Goal: Information Seeking & Learning: Learn about a topic

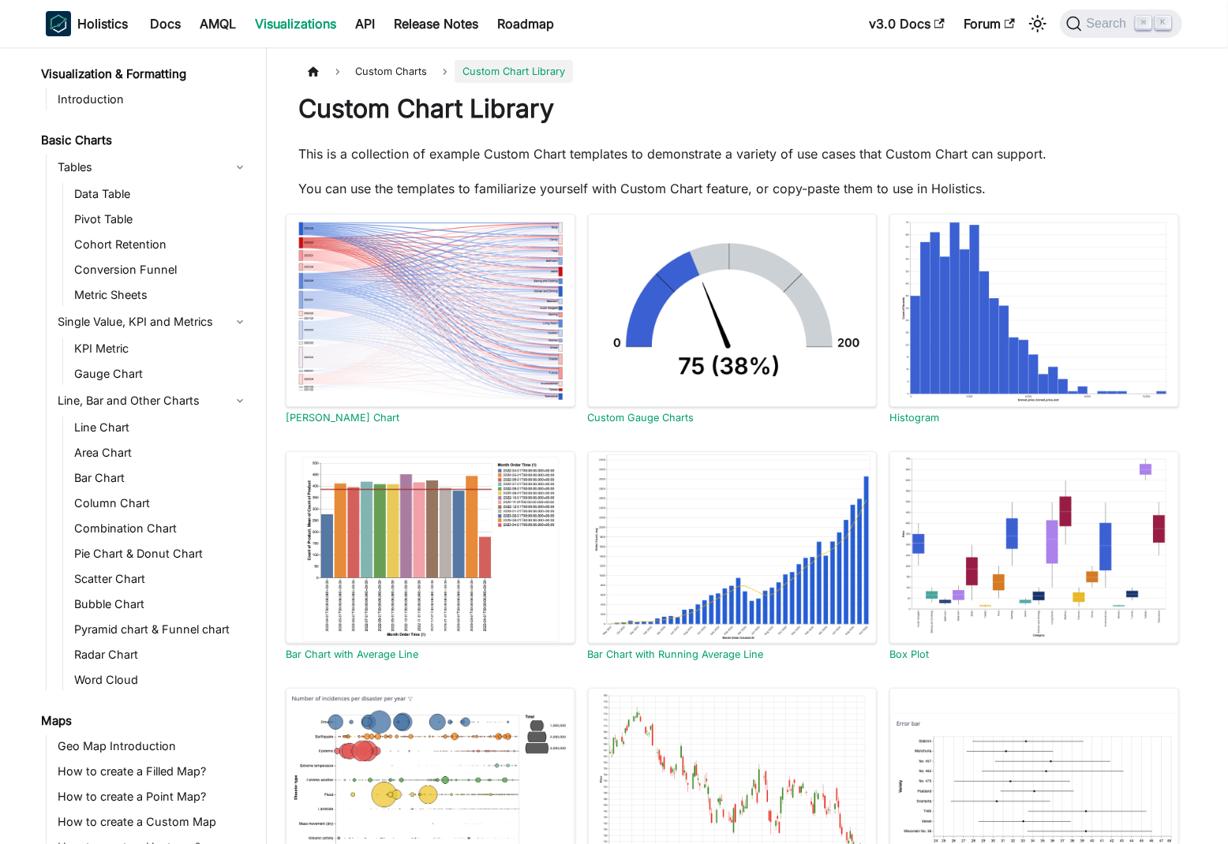
scroll to position [596, 0]
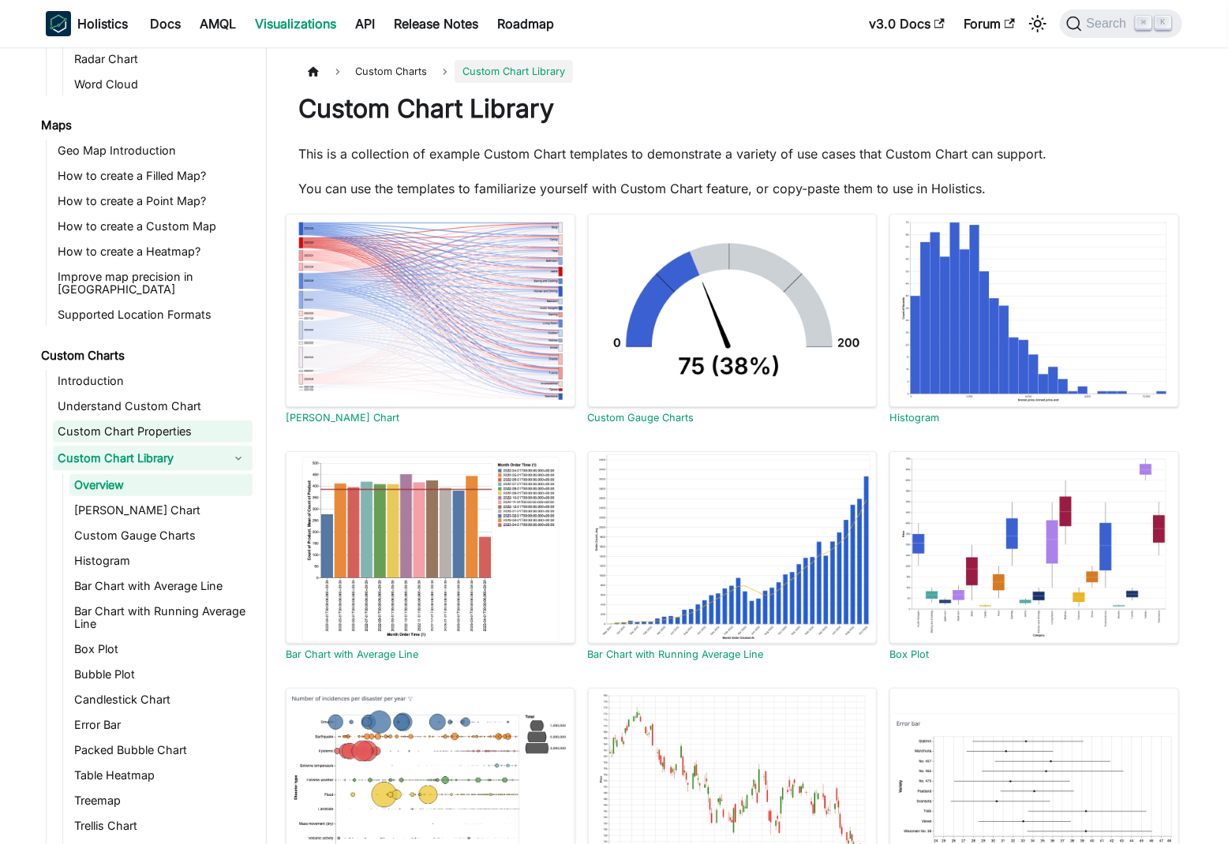
click at [187, 421] on link "Custom Chart Properties" at bounding box center [153, 432] width 200 height 22
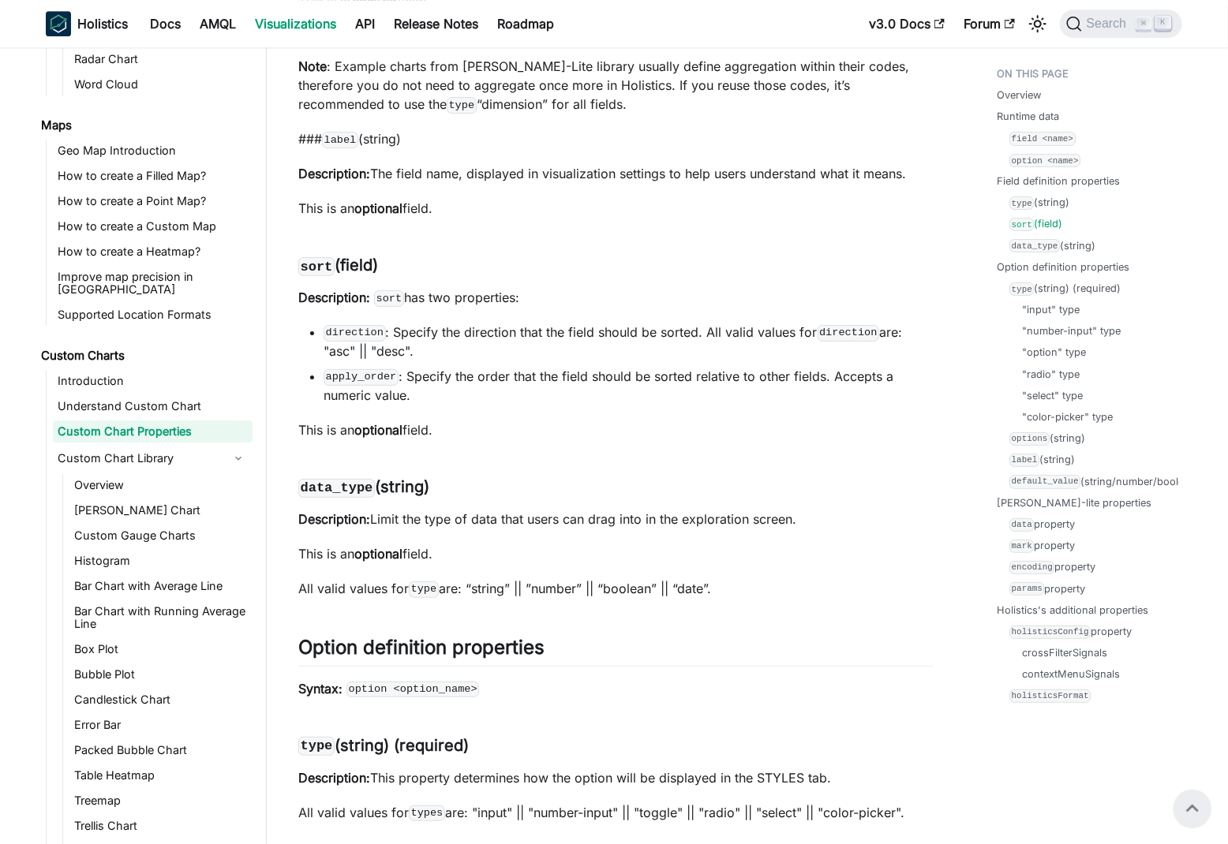
scroll to position [2736, 0]
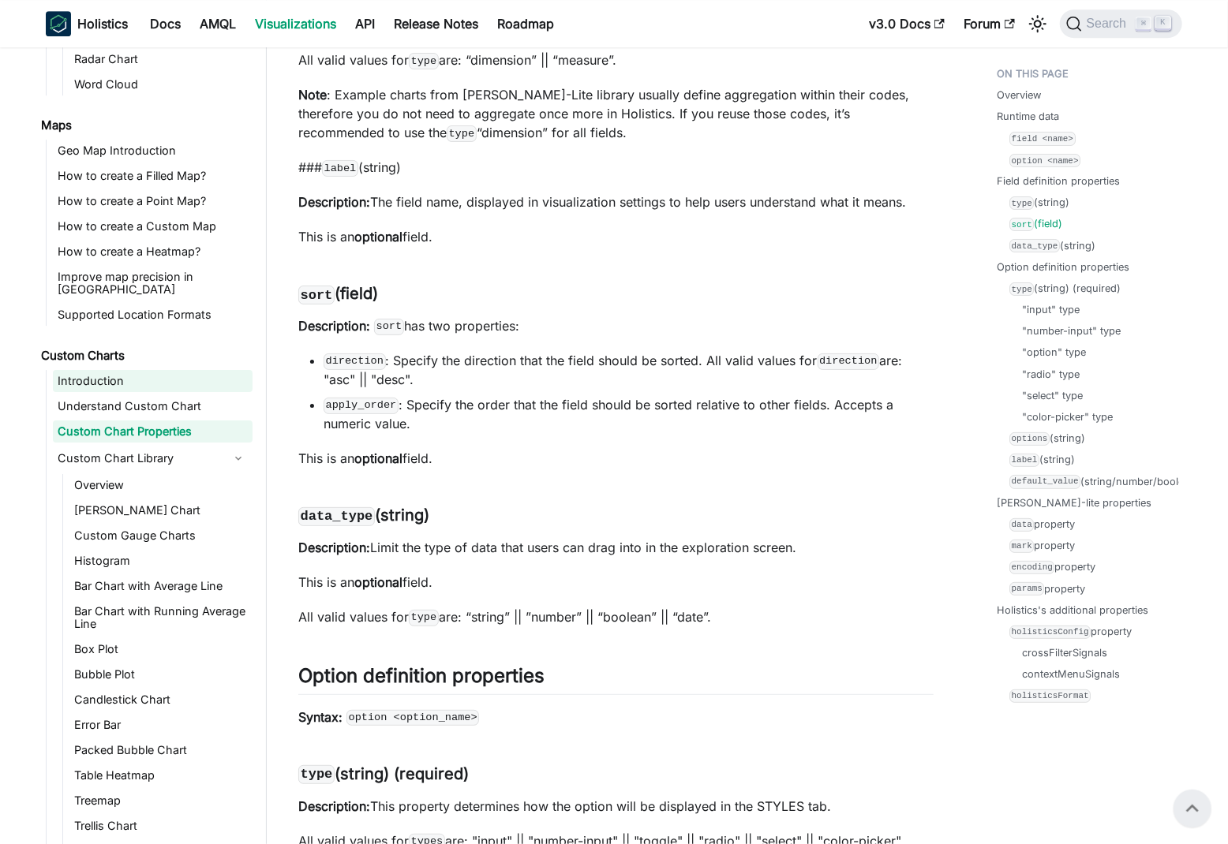
click at [170, 372] on link "Introduction" at bounding box center [153, 381] width 200 height 22
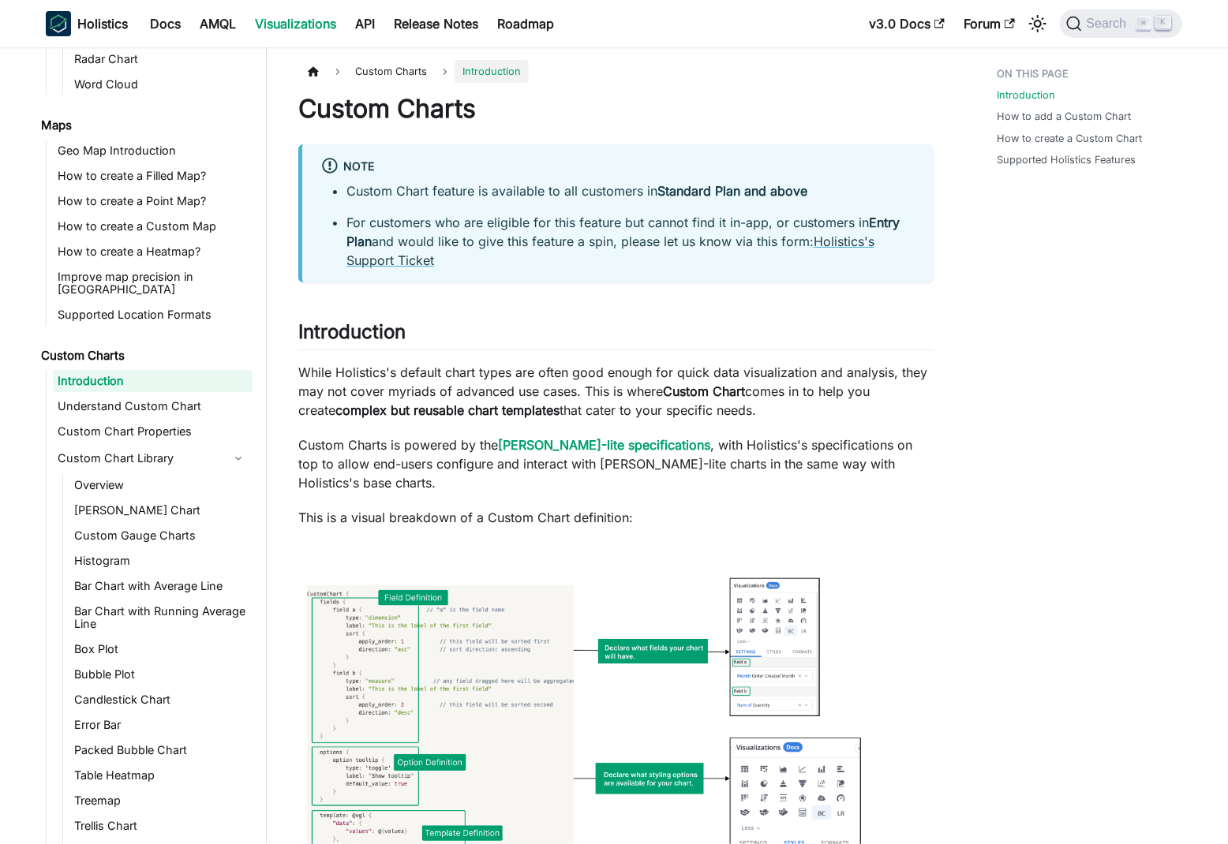
click at [339, 369] on p "While Holistics's default chart types are often good enough for quick data visu…" at bounding box center [615, 391] width 635 height 57
drag, startPoint x: 339, startPoint y: 369, endPoint x: 843, endPoint y: 374, distance: 504.3
click at [843, 374] on p "While Holistics's default chart types are often good enough for quick data visu…" at bounding box center [615, 391] width 635 height 57
click at [306, 389] on p "While Holistics's default chart types are often good enough for quick data visu…" at bounding box center [615, 391] width 635 height 57
drag, startPoint x: 306, startPoint y: 389, endPoint x: 725, endPoint y: 420, distance: 420.2
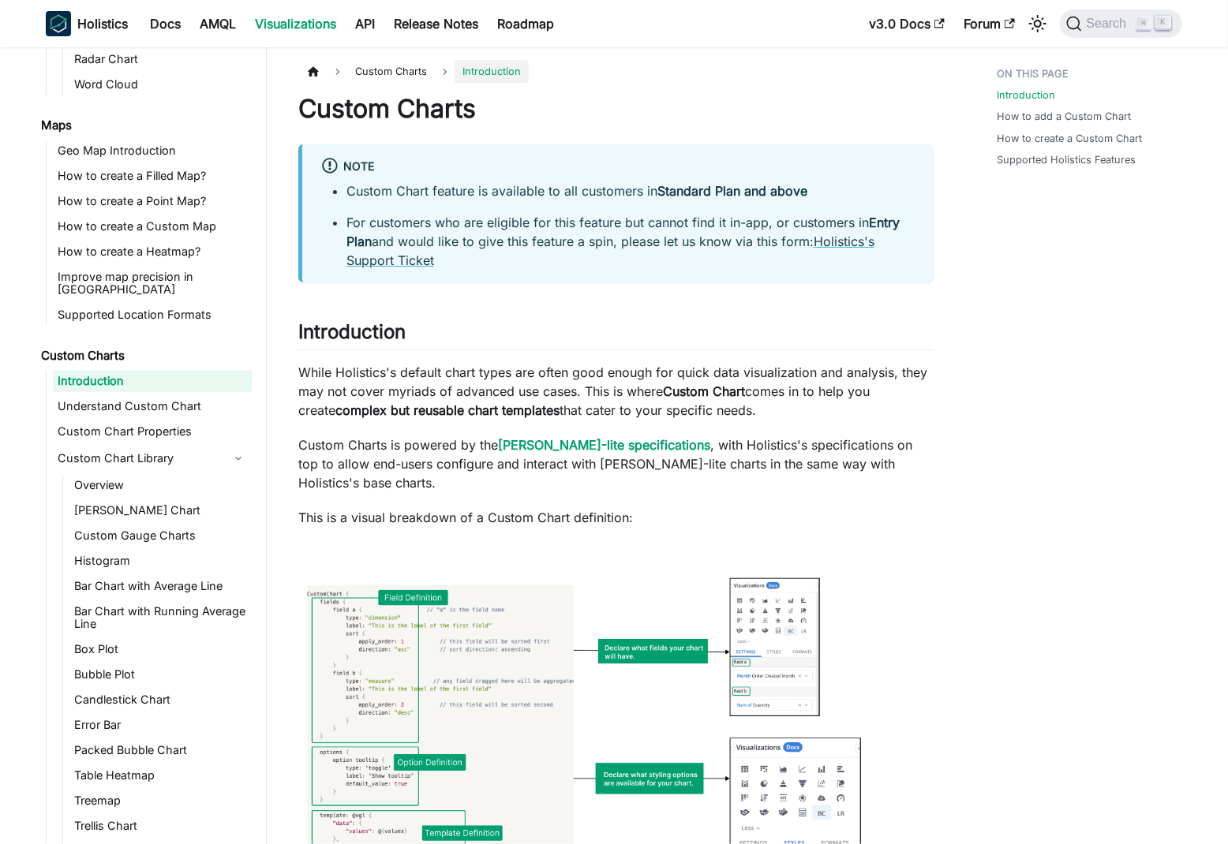
click at [725, 420] on p "While Holistics's default chart types are often good enough for quick data visu…" at bounding box center [615, 391] width 635 height 57
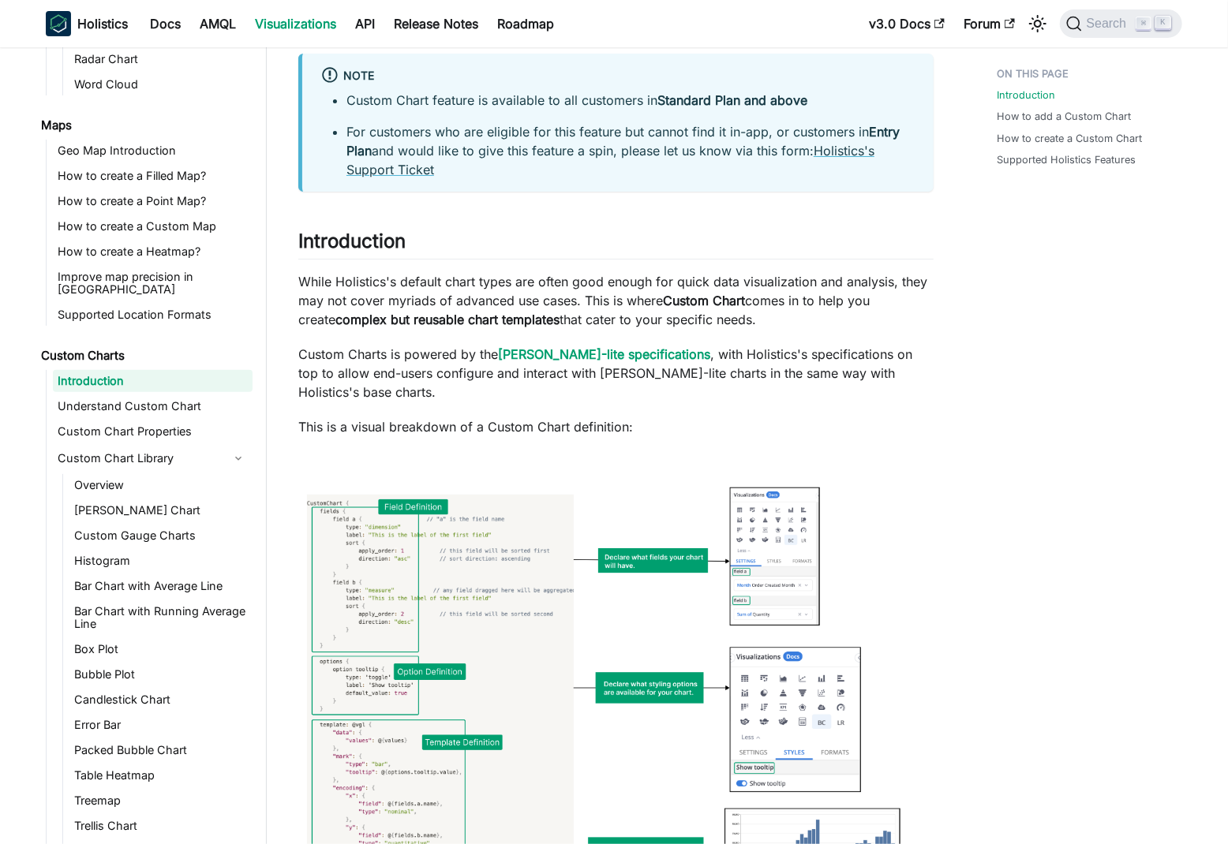
scroll to position [128, 0]
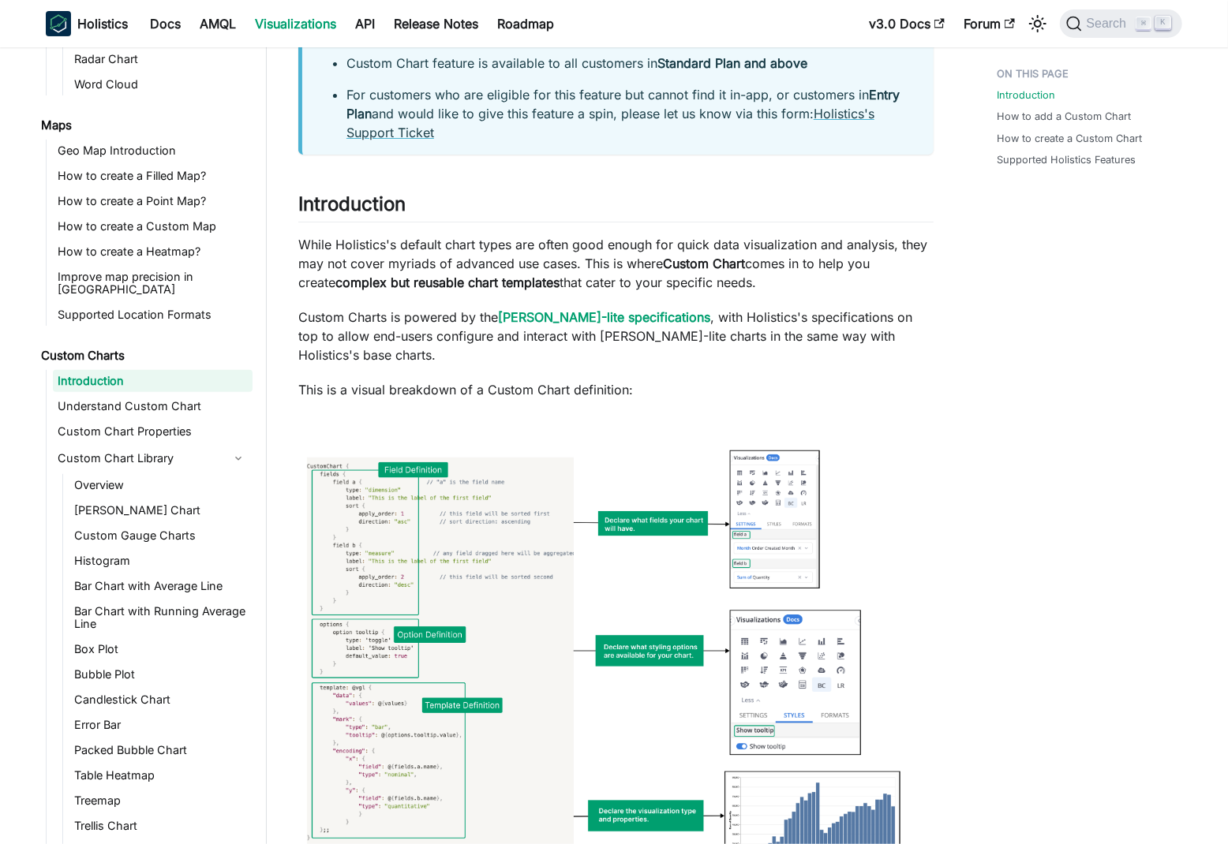
click at [534, 380] on p "This is a visual breakdown of a Custom Chart definition:" at bounding box center [615, 389] width 635 height 19
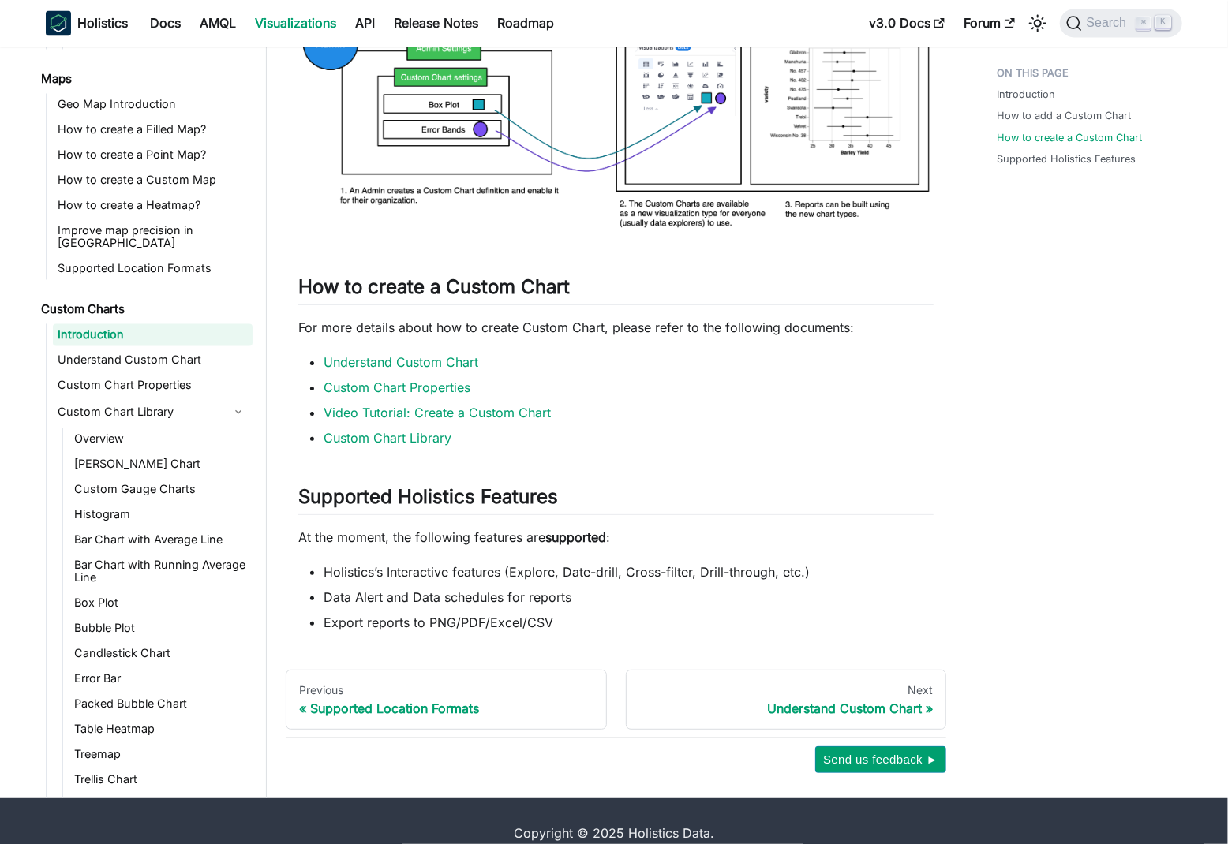
scroll to position [1679, 0]
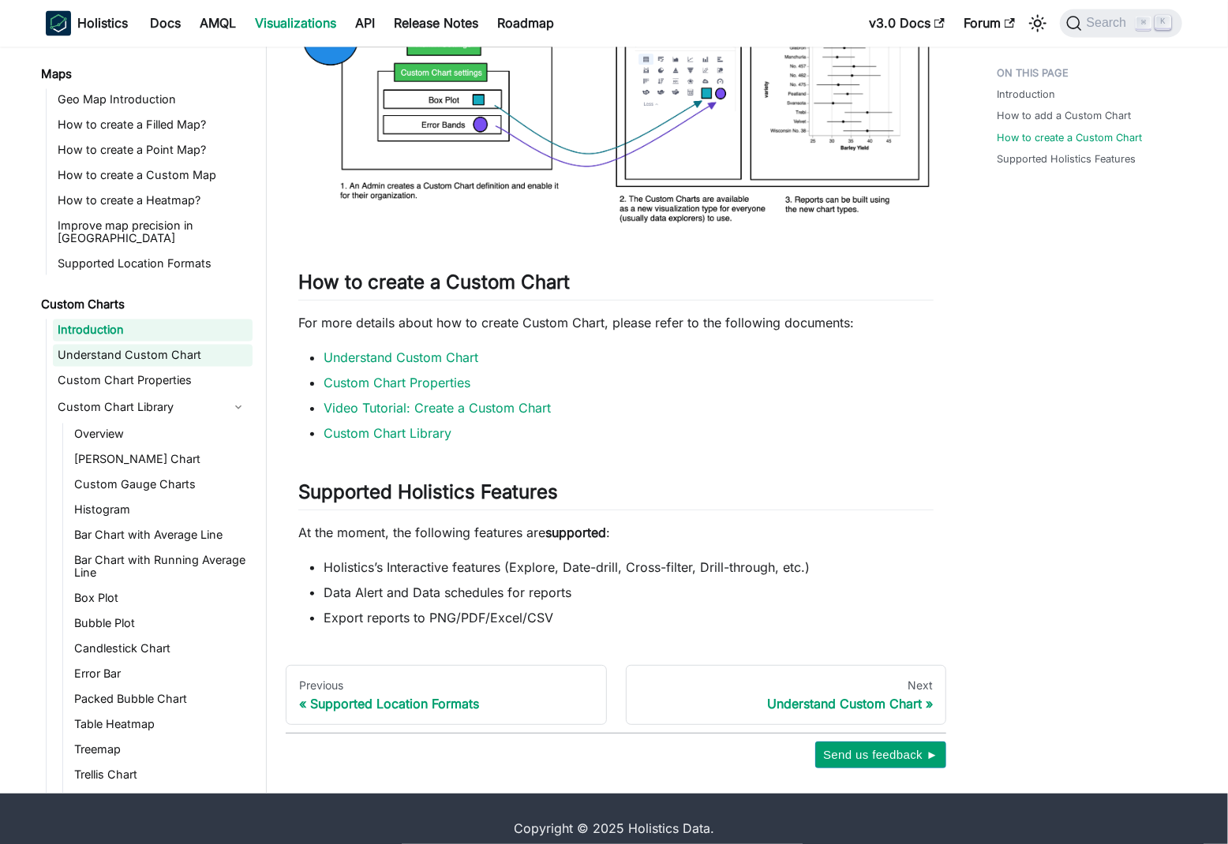
click at [214, 345] on link "Understand Custom Chart" at bounding box center [153, 356] width 200 height 22
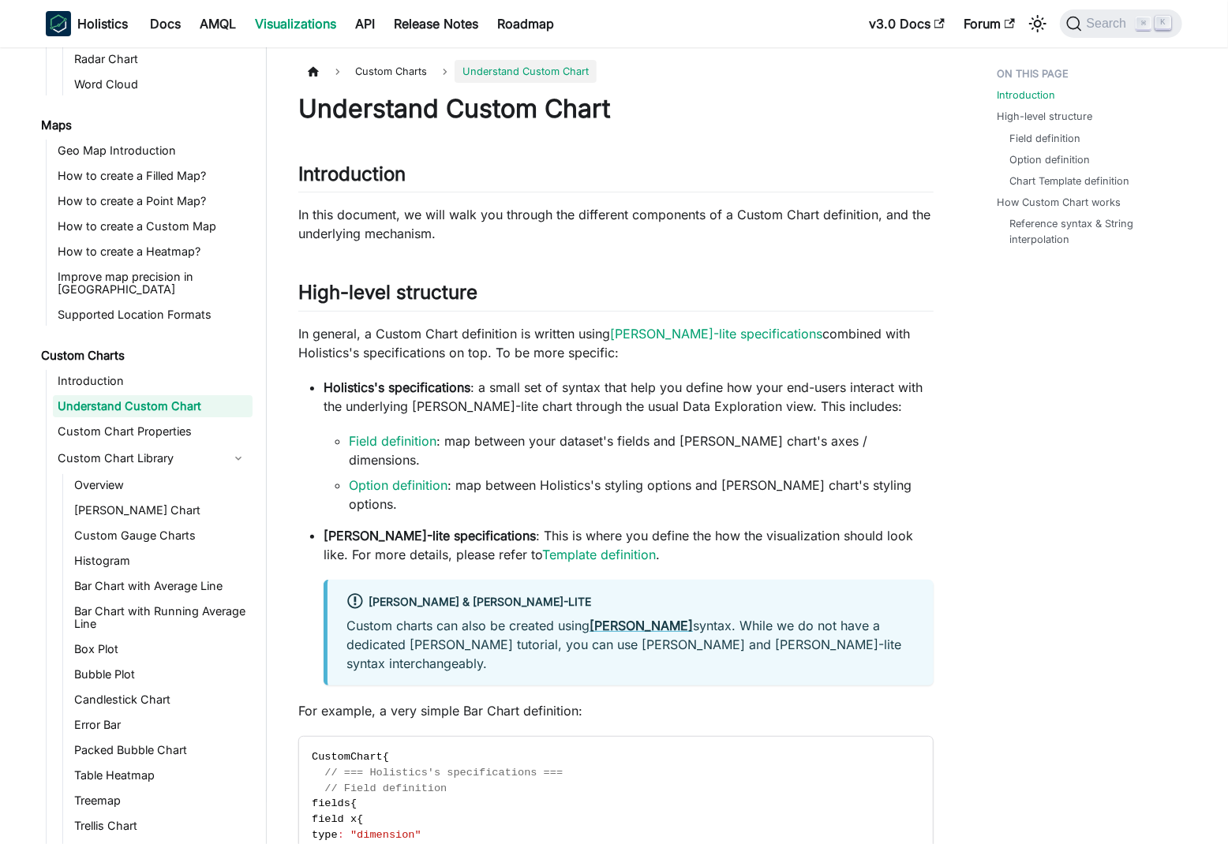
click at [572, 216] on p "In this document, we will walk you through the different components of a Custom…" at bounding box center [615, 224] width 635 height 38
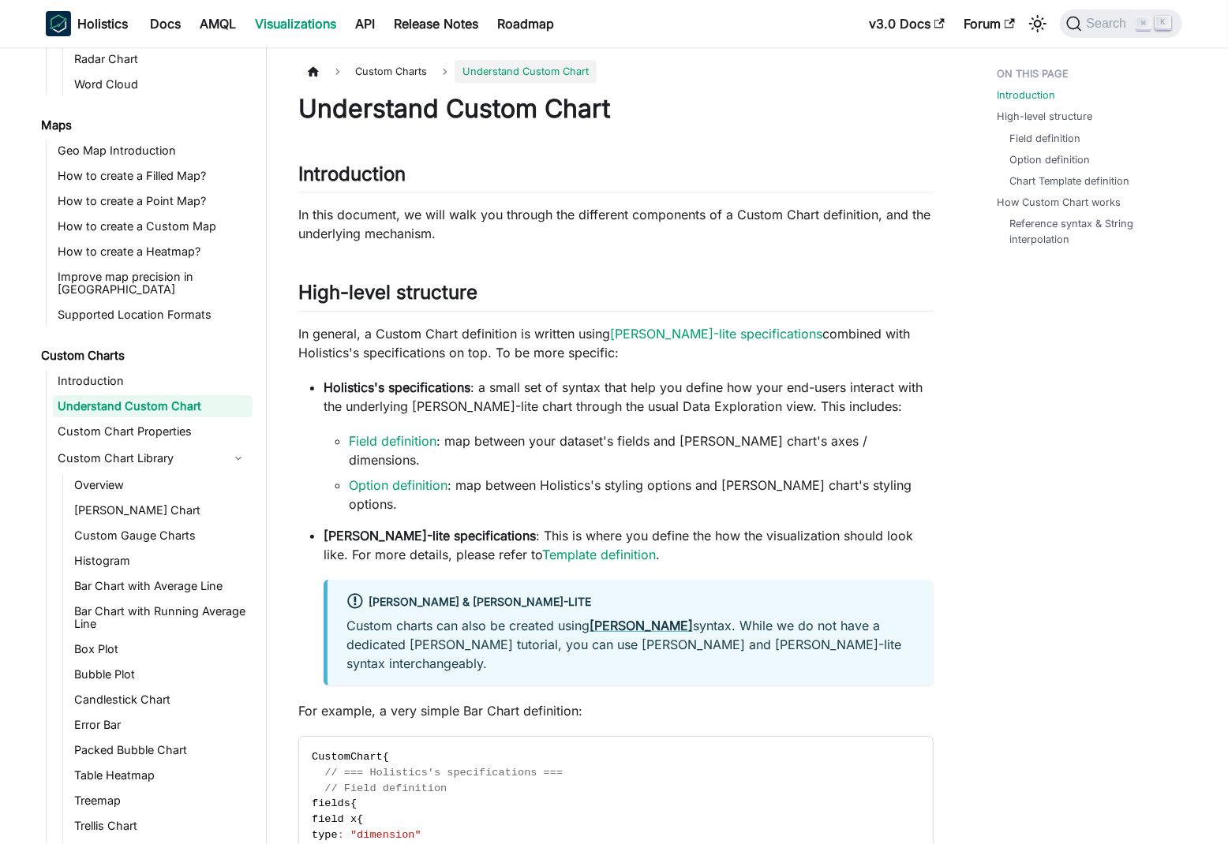
click at [320, 333] on p "In general, a Custom Chart definition is written using Vega-lite specifications…" at bounding box center [615, 343] width 635 height 38
drag, startPoint x: 320, startPoint y: 333, endPoint x: 542, endPoint y: 325, distance: 221.9
click at [542, 325] on p "In general, a Custom Chart definition is written using Vega-lite specifications…" at bounding box center [615, 343] width 635 height 38
click at [824, 332] on p "In general, a Custom Chart definition is written using Vega-lite specifications…" at bounding box center [615, 343] width 635 height 38
click at [334, 343] on p "In general, a Custom Chart definition is written using Vega-lite specifications…" at bounding box center [615, 343] width 635 height 38
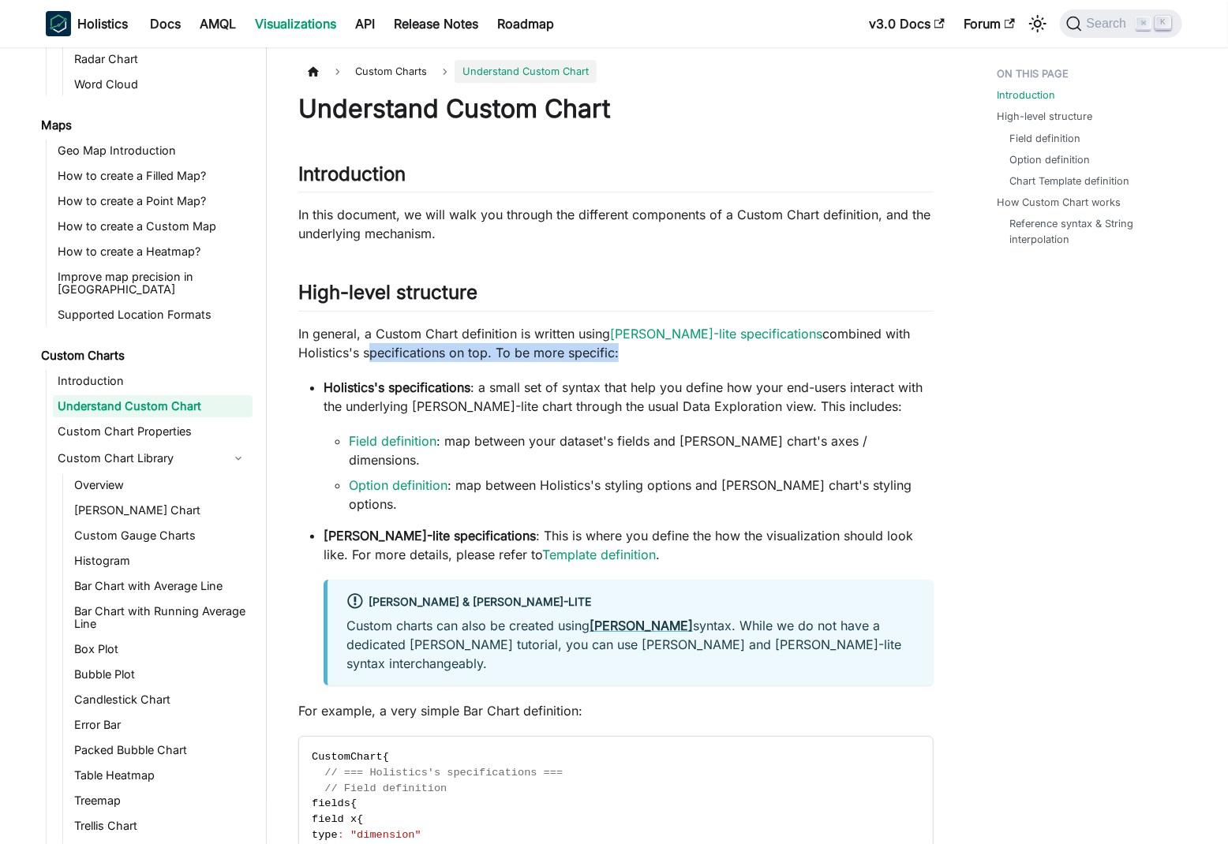
drag, startPoint x: 334, startPoint y: 343, endPoint x: 543, endPoint y: 349, distance: 209.2
click at [544, 350] on p "In general, a Custom Chart definition is written using Vega-lite specifications…" at bounding box center [615, 343] width 635 height 38
click at [356, 385] on strong "Holistics's specifications" at bounding box center [397, 388] width 147 height 16
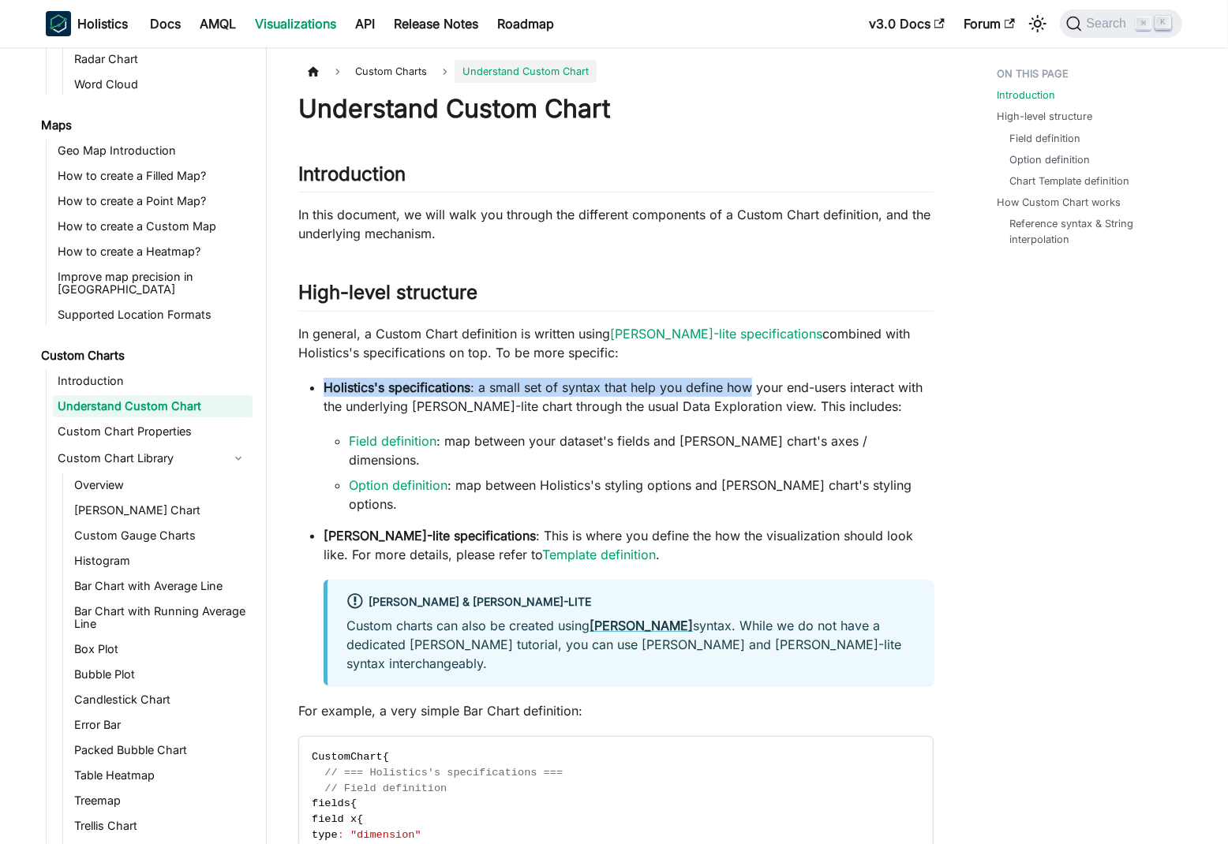
drag, startPoint x: 356, startPoint y: 385, endPoint x: 742, endPoint y: 384, distance: 385.9
click at [742, 383] on p "Holistics's specifications : a small set of syntax that help you define how you…" at bounding box center [629, 397] width 610 height 38
click at [343, 406] on p "Holistics's specifications : a small set of syntax that help you define how you…" at bounding box center [629, 397] width 610 height 38
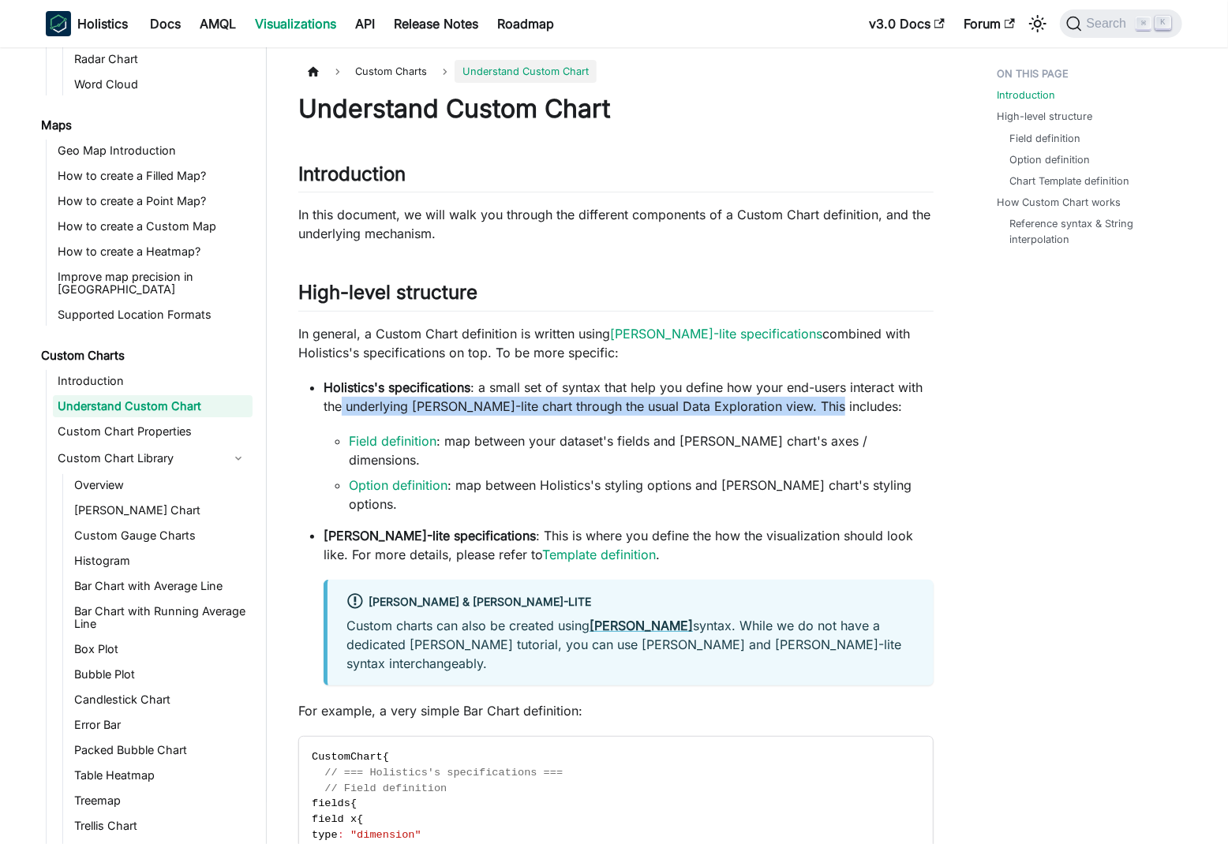
drag, startPoint x: 343, startPoint y: 406, endPoint x: 785, endPoint y: 406, distance: 442.0
click at [785, 406] on p "Holistics's specifications : a small set of syntax that help you define how you…" at bounding box center [629, 397] width 610 height 38
click at [609, 418] on li "Holistics's specifications : a small set of syntax that help you define how you…" at bounding box center [629, 446] width 610 height 136
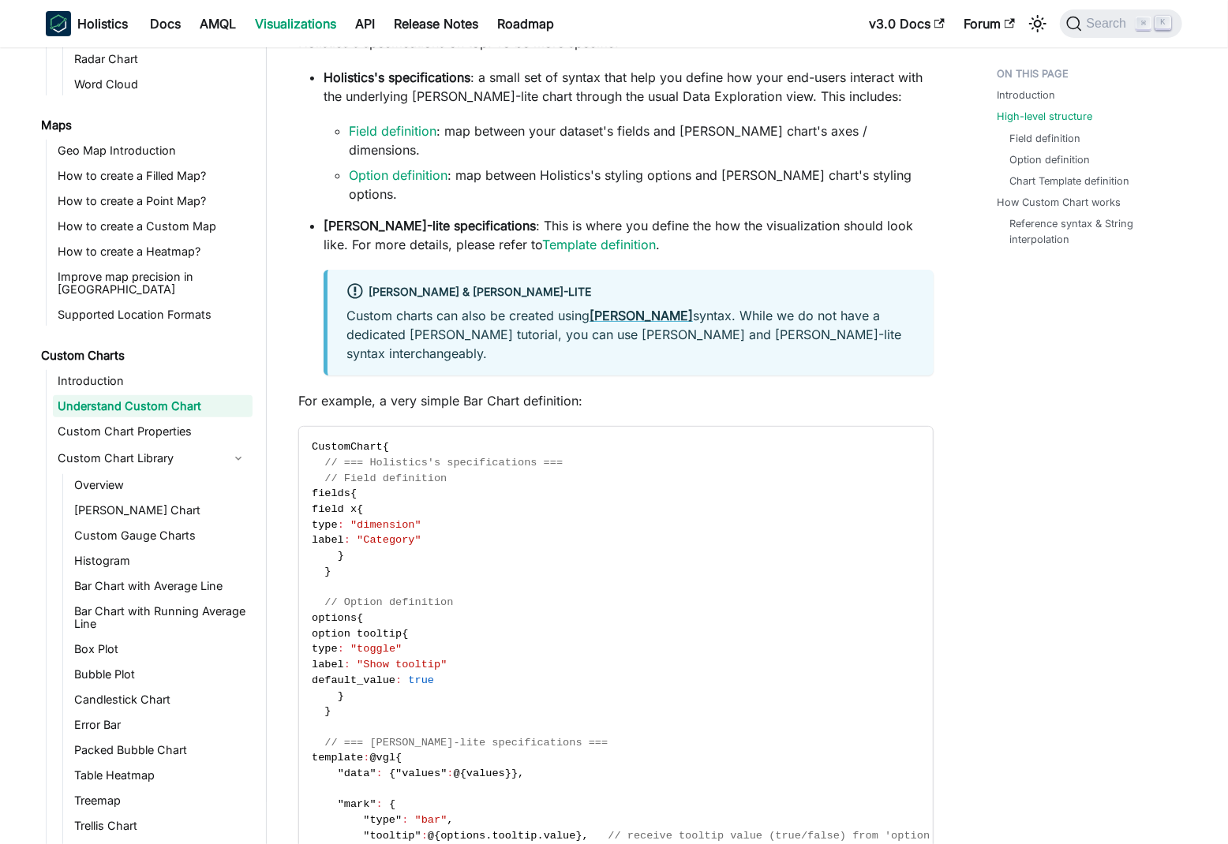
scroll to position [312, 0]
click at [440, 390] on p "For example, a very simple Bar Chart definition:" at bounding box center [615, 399] width 635 height 19
click at [675, 390] on p "For example, a very simple Bar Chart definition:" at bounding box center [615, 399] width 635 height 19
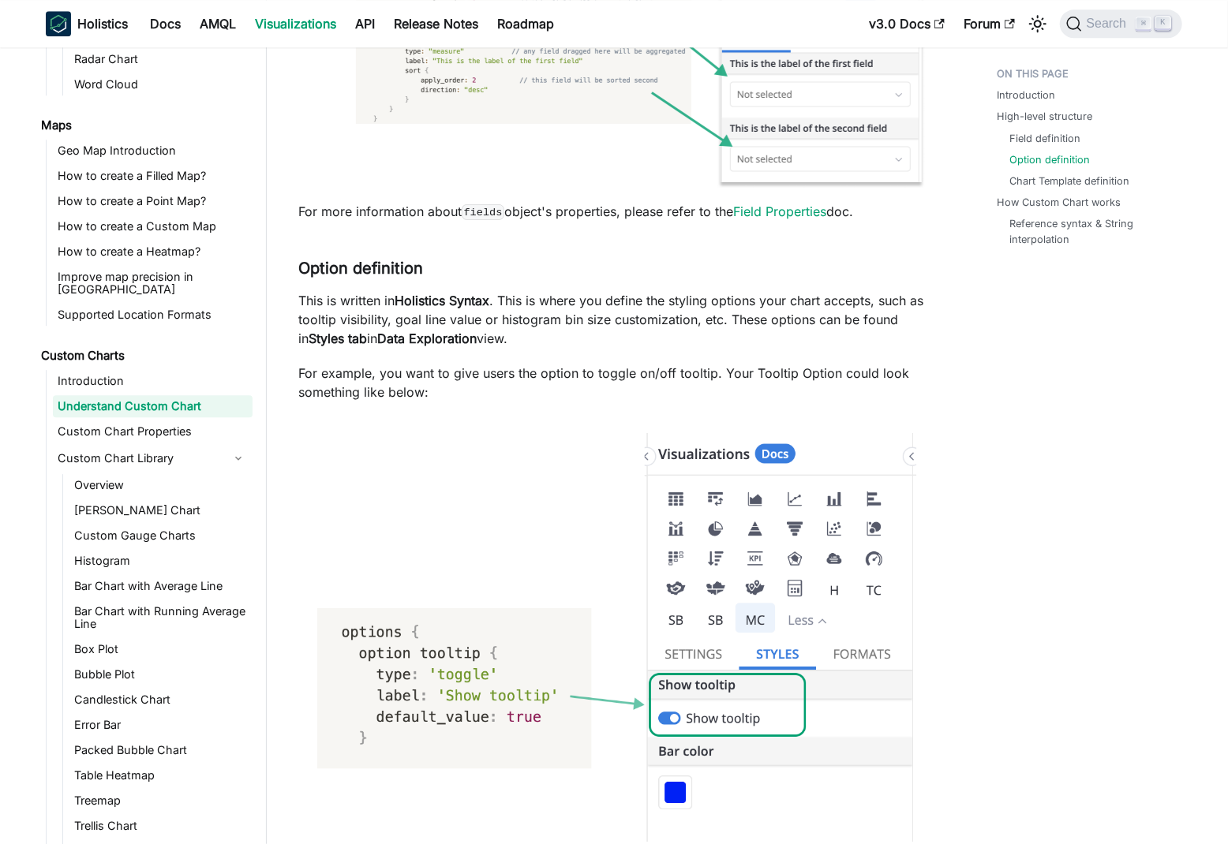
scroll to position [2422, 0]
click at [515, 290] on p "This is written in Holistics Syntax . This is where you define the styling opti…" at bounding box center [615, 318] width 635 height 57
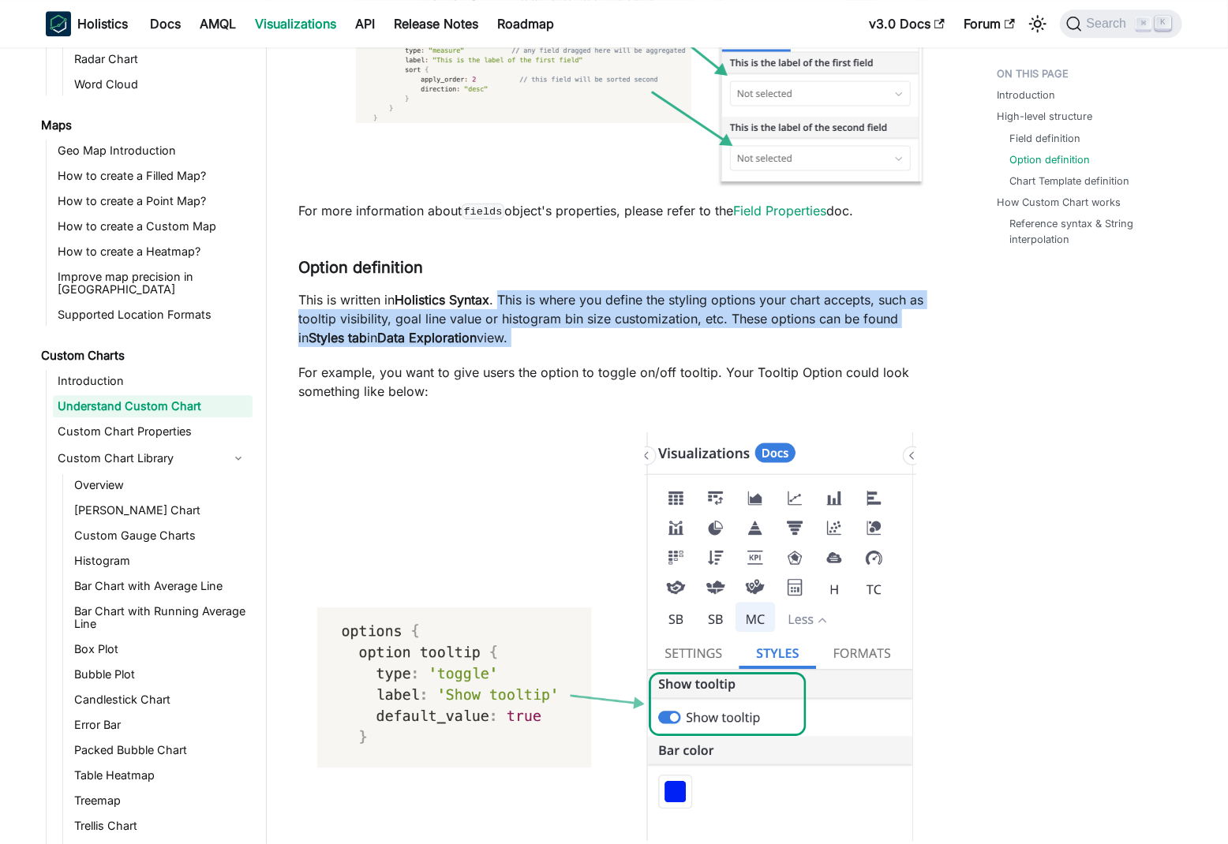
drag, startPoint x: 515, startPoint y: 242, endPoint x: 520, endPoint y: 280, distance: 38.2
click at [519, 290] on p "This is written in Holistics Syntax . This is where you define the styling opti…" at bounding box center [615, 318] width 635 height 57
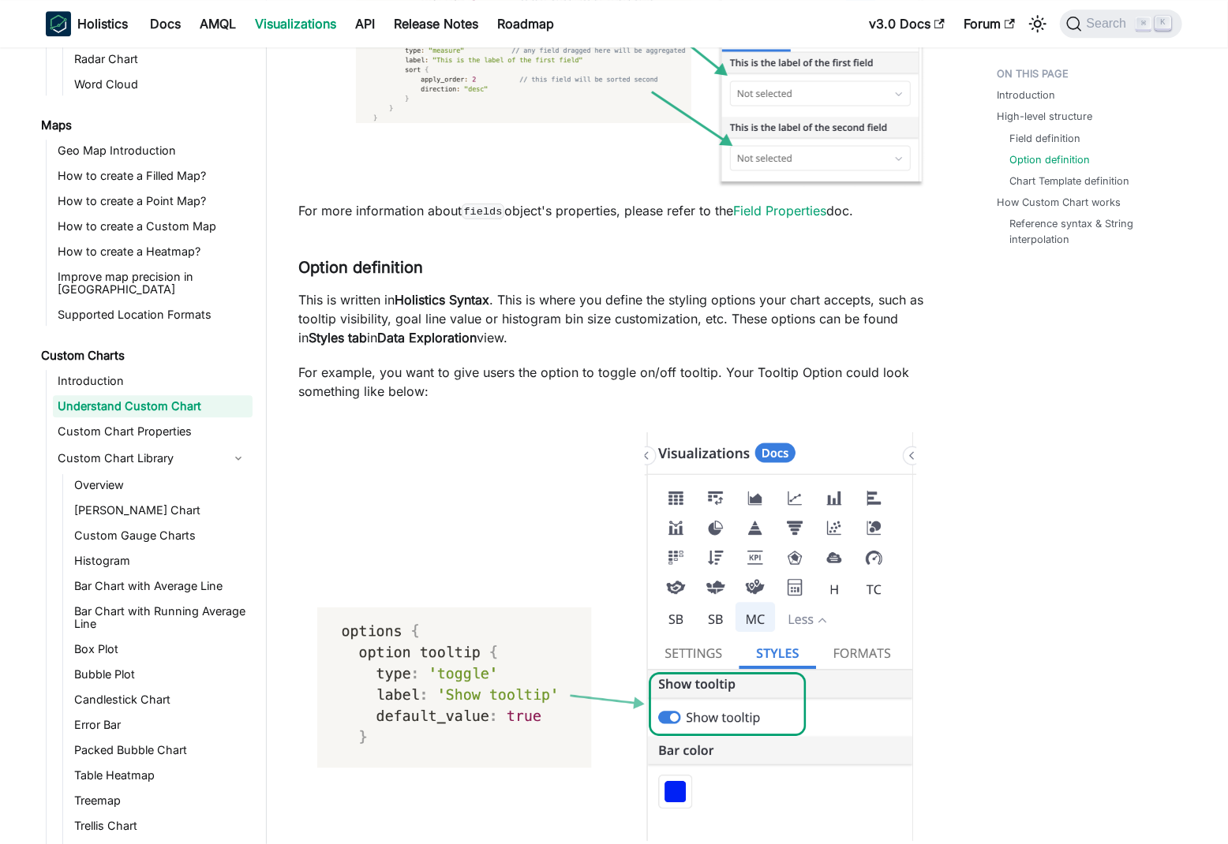
click at [305, 363] on p "For example, you want to give users the option to toggle on/off tooltip. Your T…" at bounding box center [615, 382] width 635 height 38
drag, startPoint x: 305, startPoint y: 316, endPoint x: 667, endPoint y: 320, distance: 362.3
click at [666, 363] on p "For example, you want to give users the option to toggle on/off tooltip. Your T…" at bounding box center [615, 382] width 635 height 38
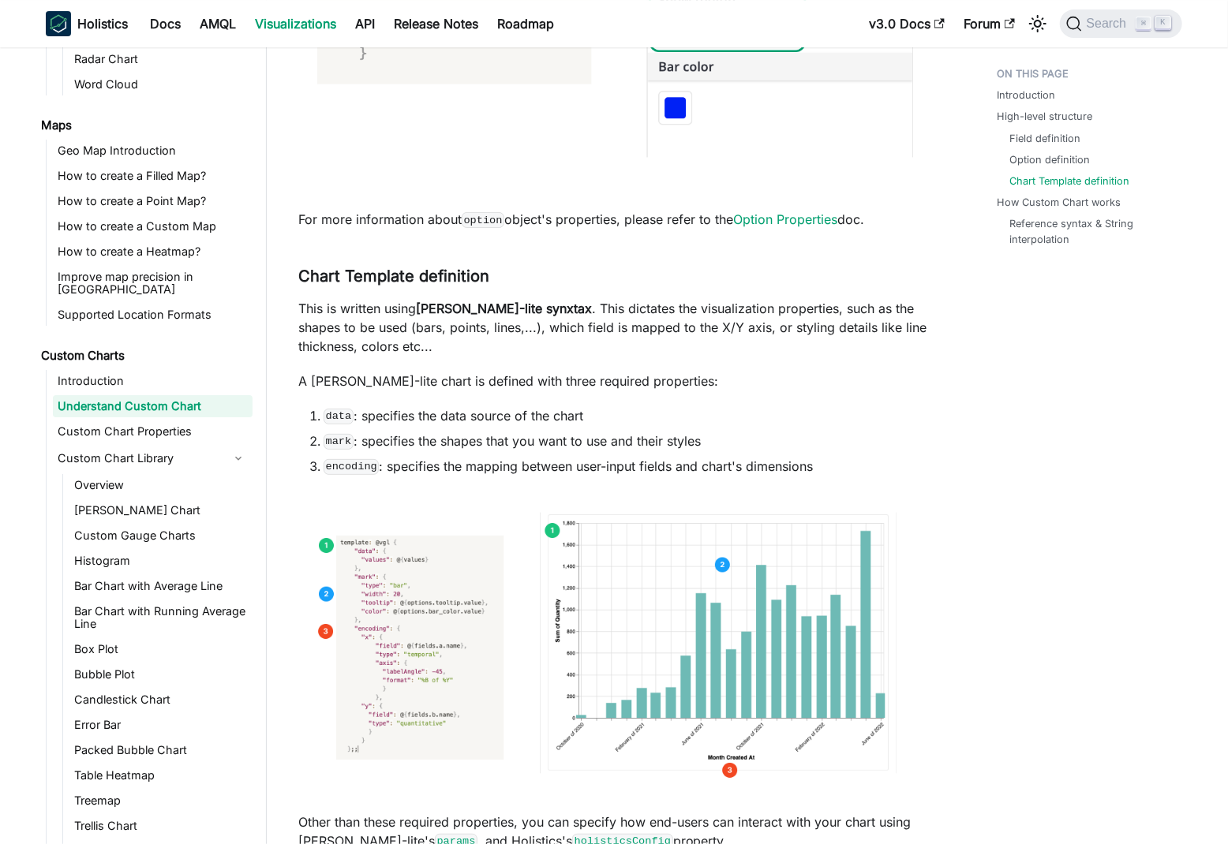
scroll to position [3108, 0]
click at [349, 298] on p "This is written using Vega-lite synxtax . This dictates the visualization prope…" at bounding box center [615, 326] width 635 height 57
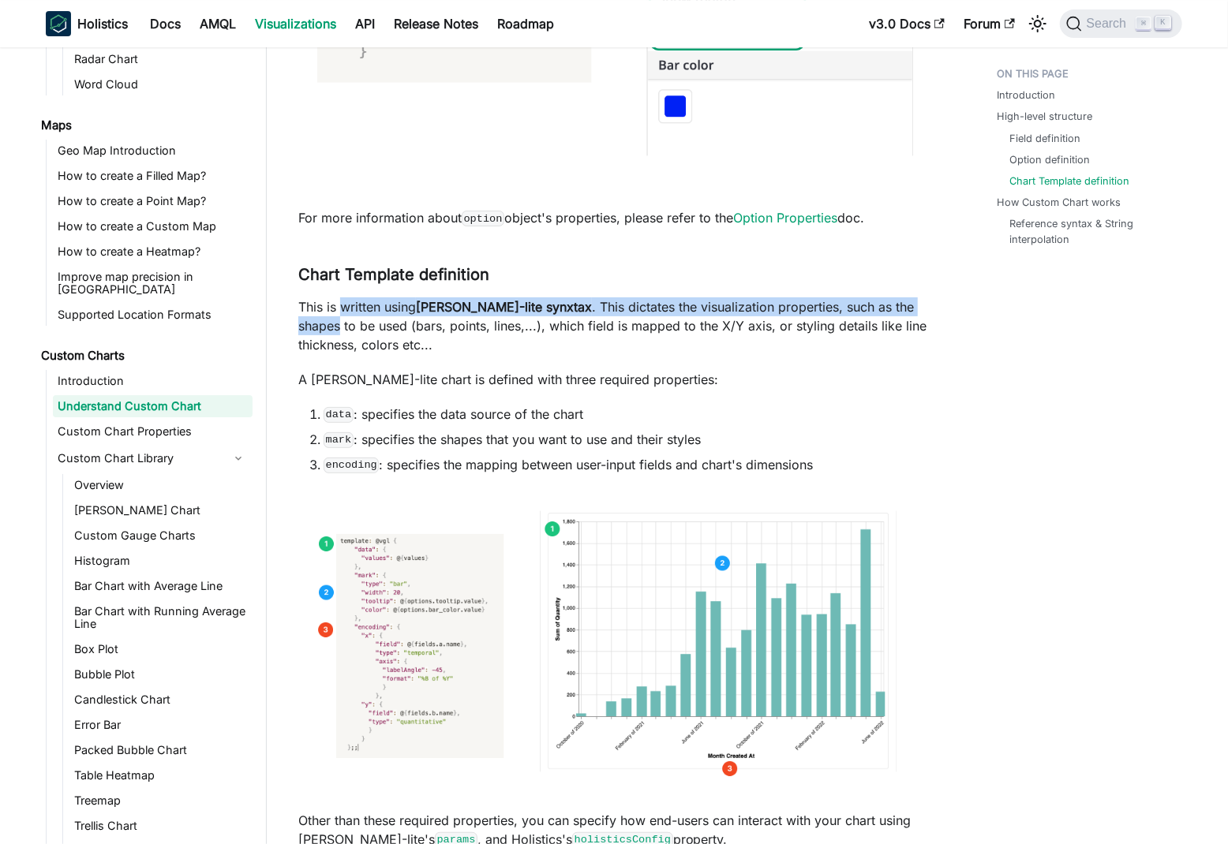
drag, startPoint x: 349, startPoint y: 253, endPoint x: 871, endPoint y: 253, distance: 522.5
click at [871, 298] on p "This is written using Vega-lite synxtax . This dictates the visualization prope…" at bounding box center [615, 326] width 635 height 57
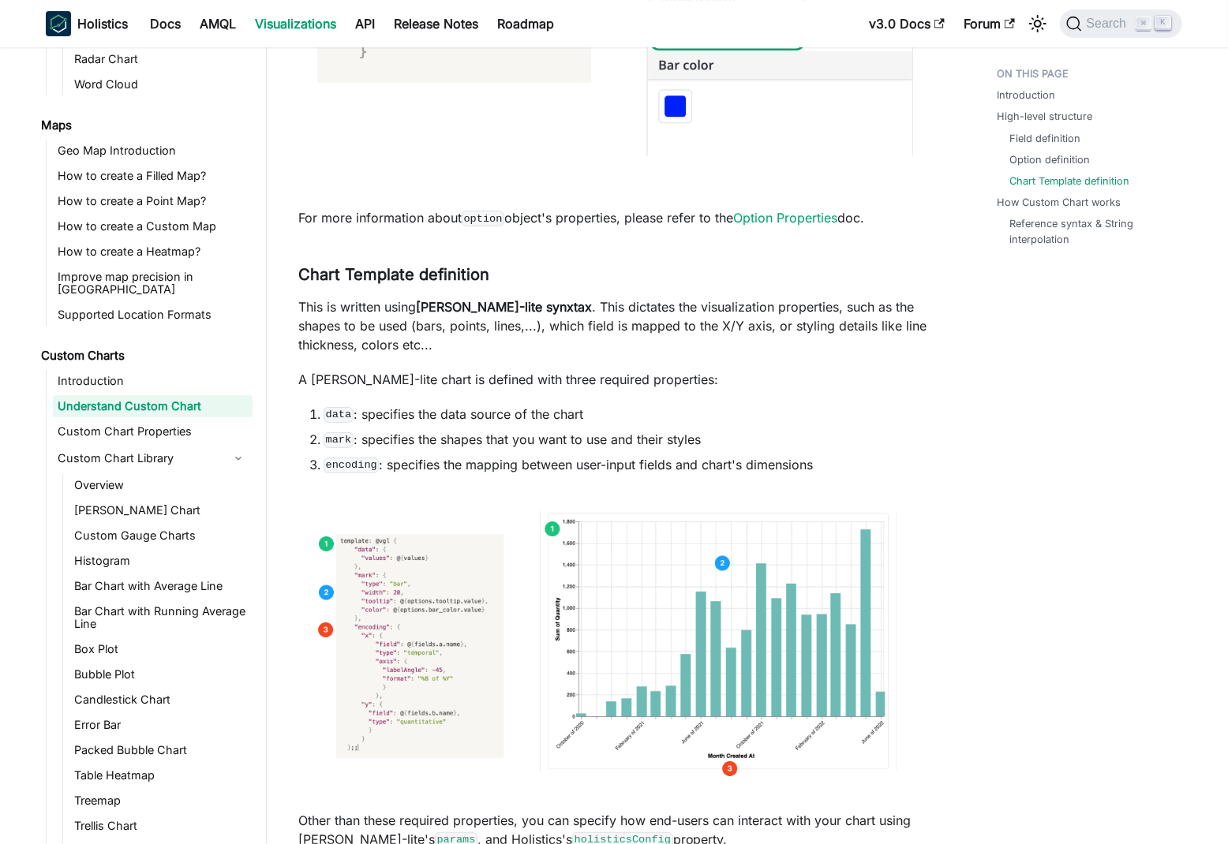
click at [316, 298] on p "This is written using Vega-lite synxtax . This dictates the visualization prope…" at bounding box center [615, 326] width 635 height 57
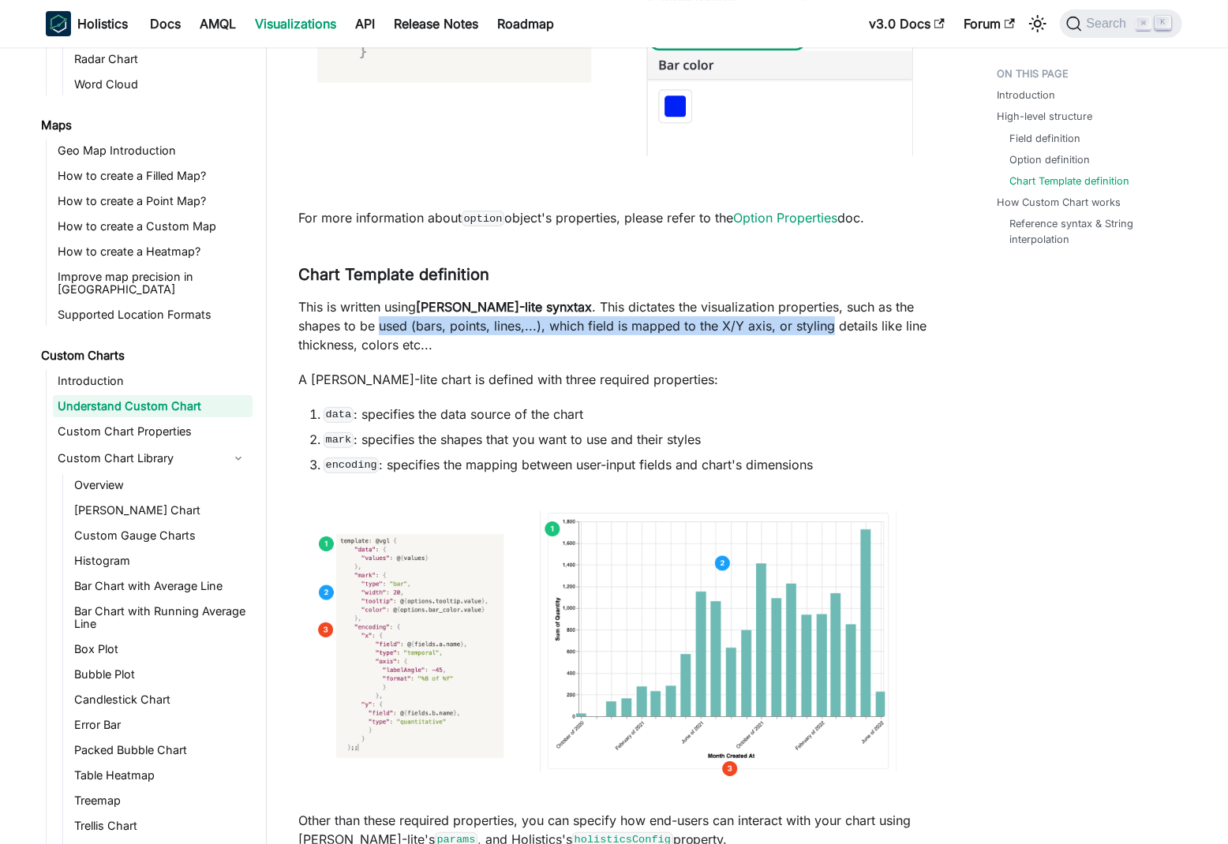
drag, startPoint x: 316, startPoint y: 270, endPoint x: 755, endPoint y: 273, distance: 439.6
click at [755, 298] on p "This is written using Vega-lite synxtax . This dictates the visualization prope…" at bounding box center [615, 326] width 635 height 57
click at [366, 370] on p "A Vega-lite chart is defined with three required properties:" at bounding box center [615, 379] width 635 height 19
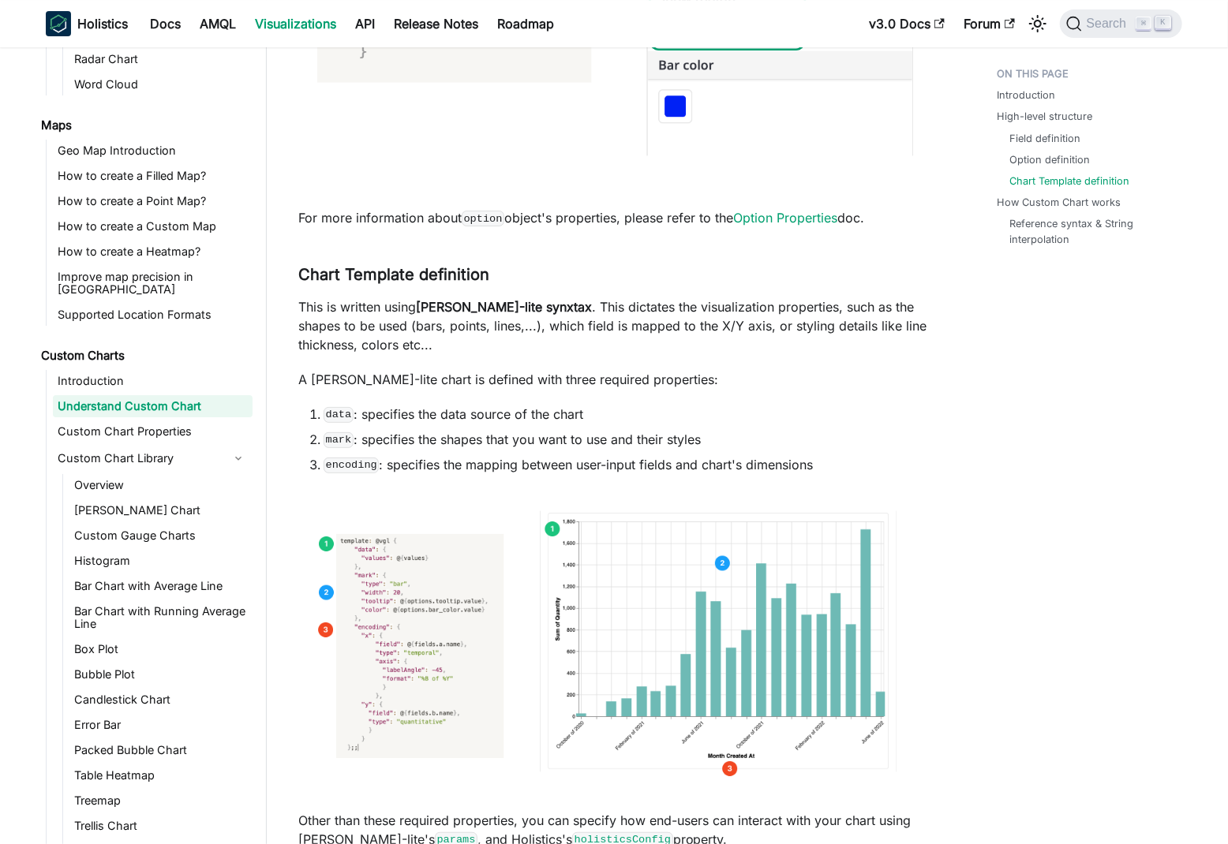
click at [366, 370] on p "A Vega-lite chart is defined with three required properties:" at bounding box center [615, 379] width 635 height 19
click at [391, 405] on li "data : specifies the data source of the chart" at bounding box center [629, 414] width 610 height 19
drag, startPoint x: 391, startPoint y: 358, endPoint x: 600, endPoint y: 358, distance: 209.1
click at [600, 405] on li "data : specifies the data source of the chart" at bounding box center [629, 414] width 610 height 19
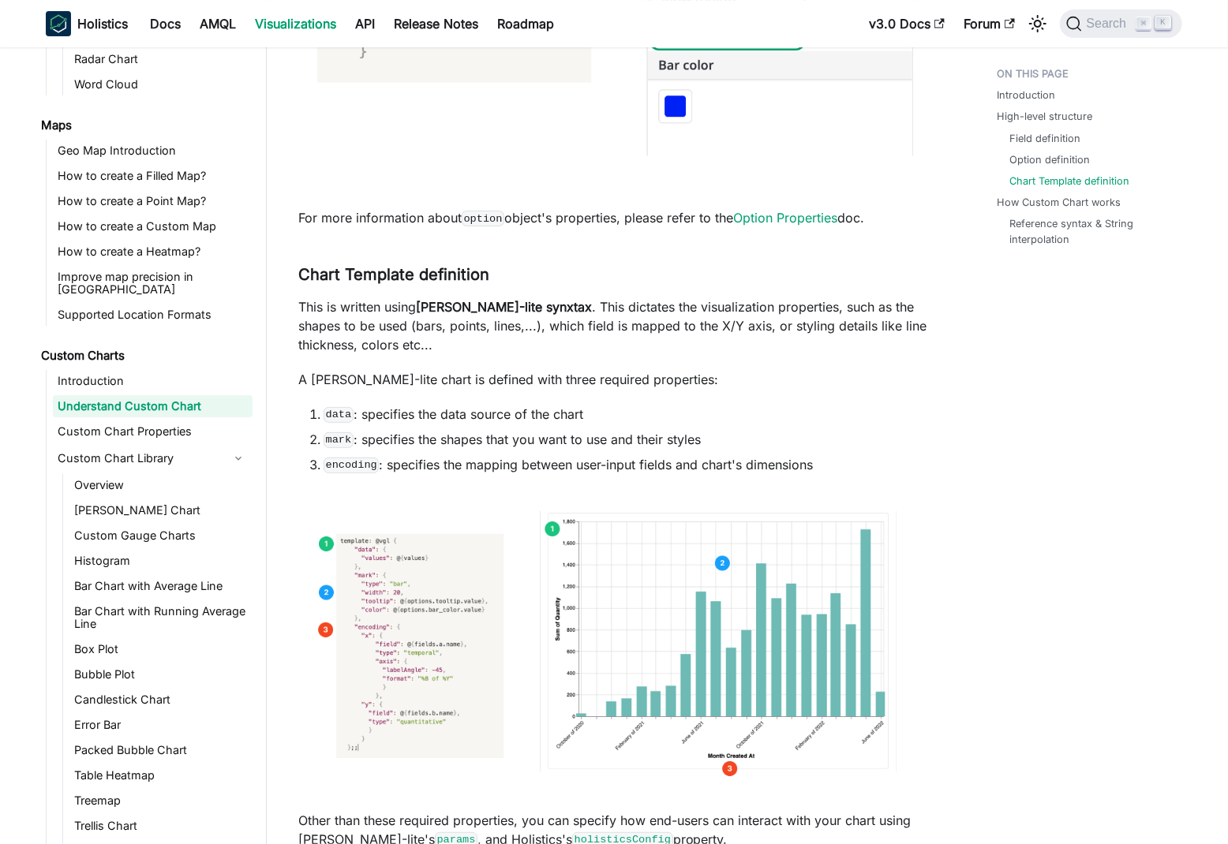
click at [382, 430] on li "mark : specifies the shapes that you want to use and their styles" at bounding box center [629, 439] width 610 height 19
drag, startPoint x: 382, startPoint y: 388, endPoint x: 708, endPoint y: 385, distance: 326.0
click at [708, 430] on li "mark : specifies the shapes that you want to use and their styles" at bounding box center [629, 439] width 610 height 19
click at [798, 405] on ol "data : specifies the data source of the chart mark : specifies the shapes that …" at bounding box center [615, 439] width 635 height 69
click at [380, 430] on li "mark : specifies the shapes that you want to use and their styles" at bounding box center [629, 439] width 610 height 19
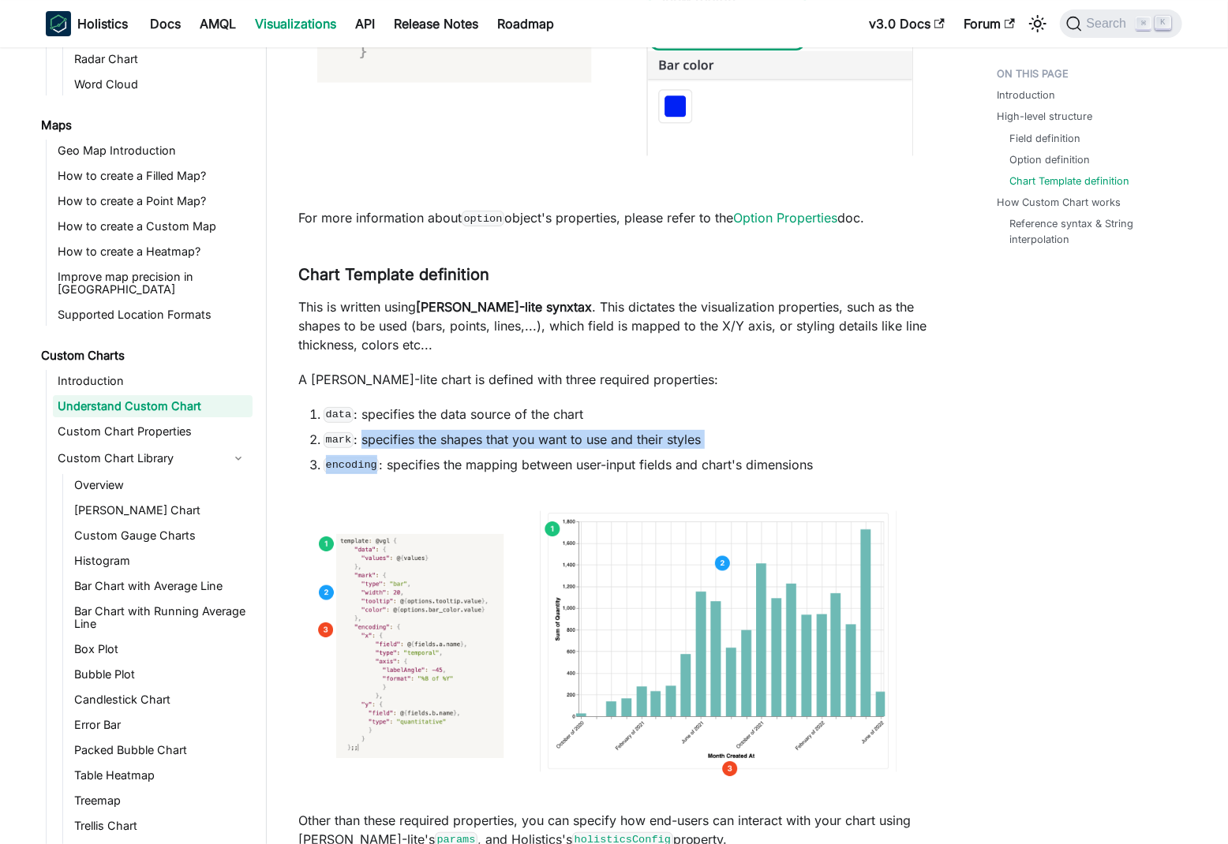
drag, startPoint x: 380, startPoint y: 387, endPoint x: 687, endPoint y: 395, distance: 306.3
click at [687, 405] on ol "data : specifies the data source of the chart mark : specifies the shapes that …" at bounding box center [615, 439] width 635 height 69
click at [690, 430] on li "mark : specifies the shapes that you want to use and their styles" at bounding box center [629, 439] width 610 height 19
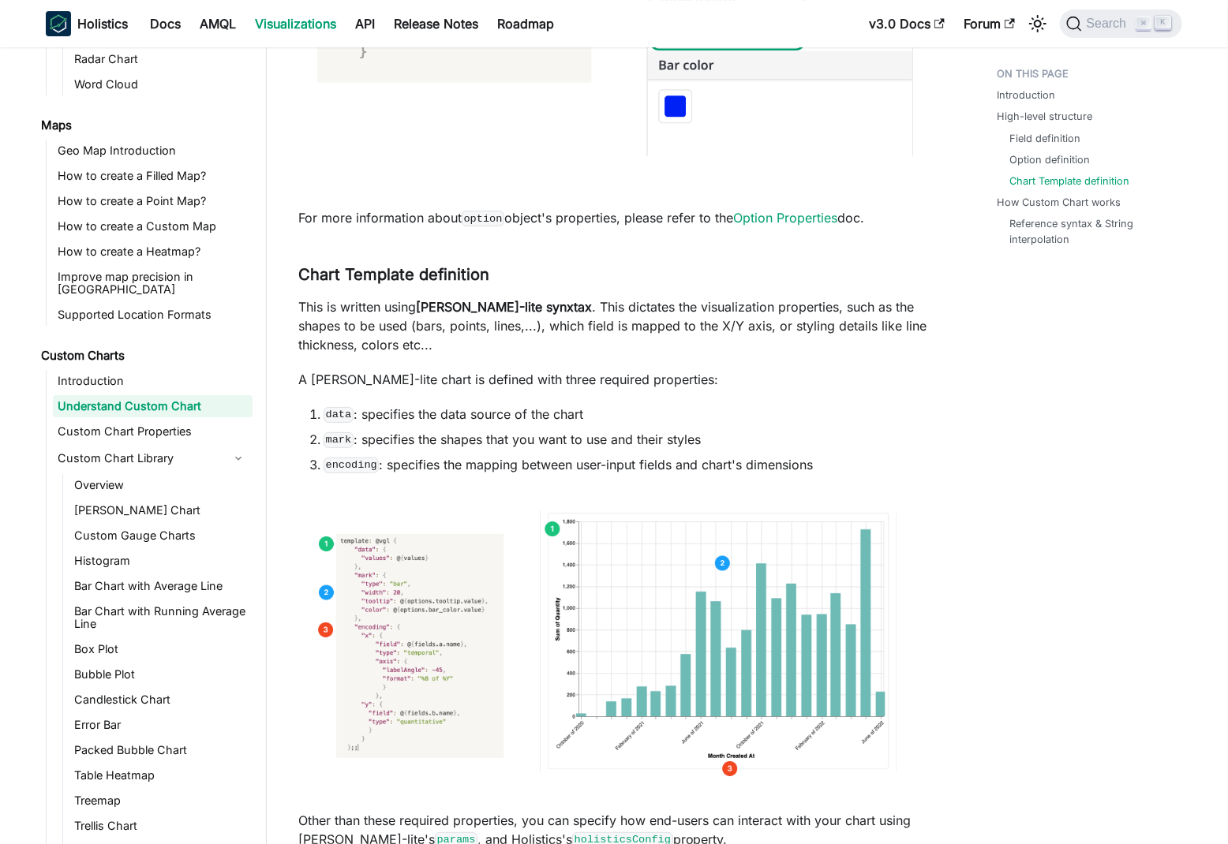
click at [723, 430] on li "mark : specifies the shapes that you want to use and their styles" at bounding box center [629, 439] width 610 height 19
click at [689, 430] on li "mark : specifies the shapes that you want to use and their styles" at bounding box center [629, 439] width 610 height 19
click at [398, 455] on li "encoding : specifies the mapping between user-input fields and chart's dimensio…" at bounding box center [629, 464] width 610 height 19
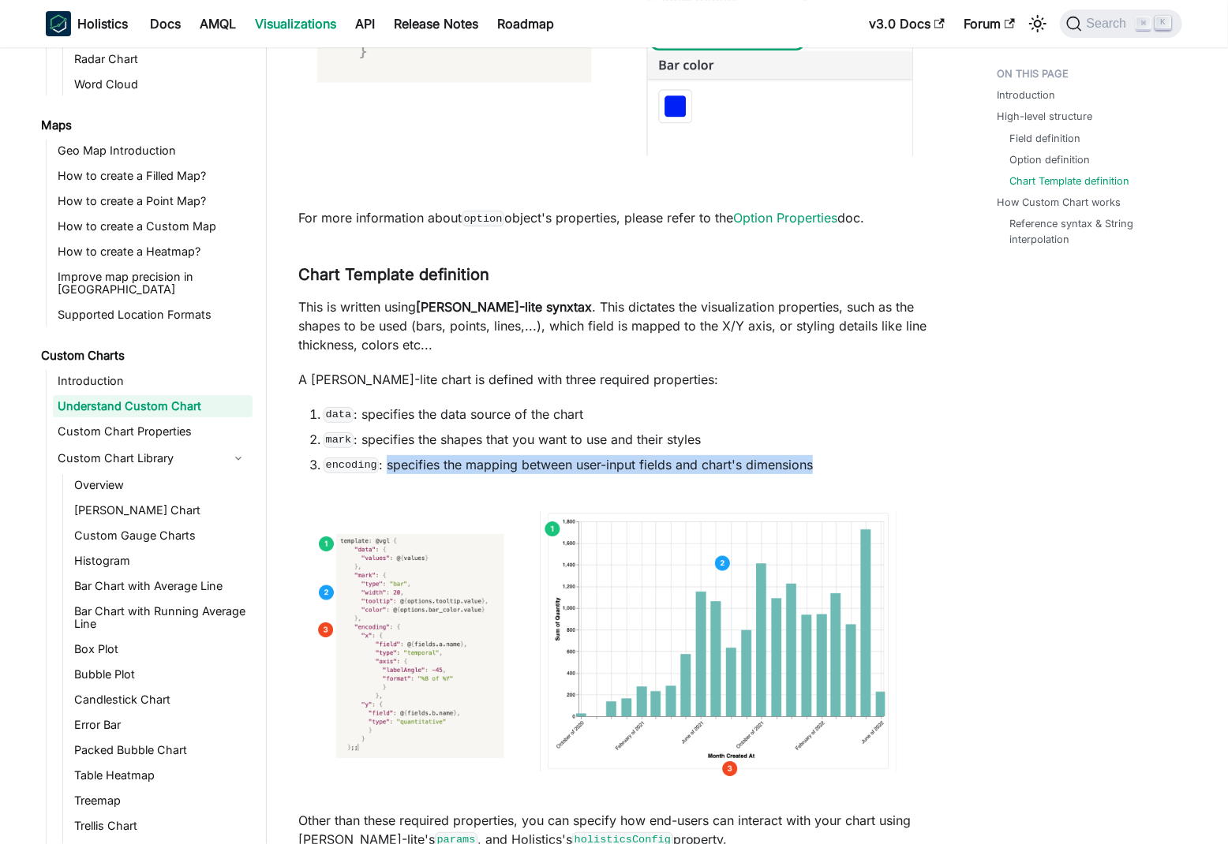
drag, startPoint x: 398, startPoint y: 405, endPoint x: 826, endPoint y: 403, distance: 428.6
click at [826, 455] on li "encoding : specifies the mapping between user-input fields and chart's dimensio…" at bounding box center [629, 464] width 610 height 19
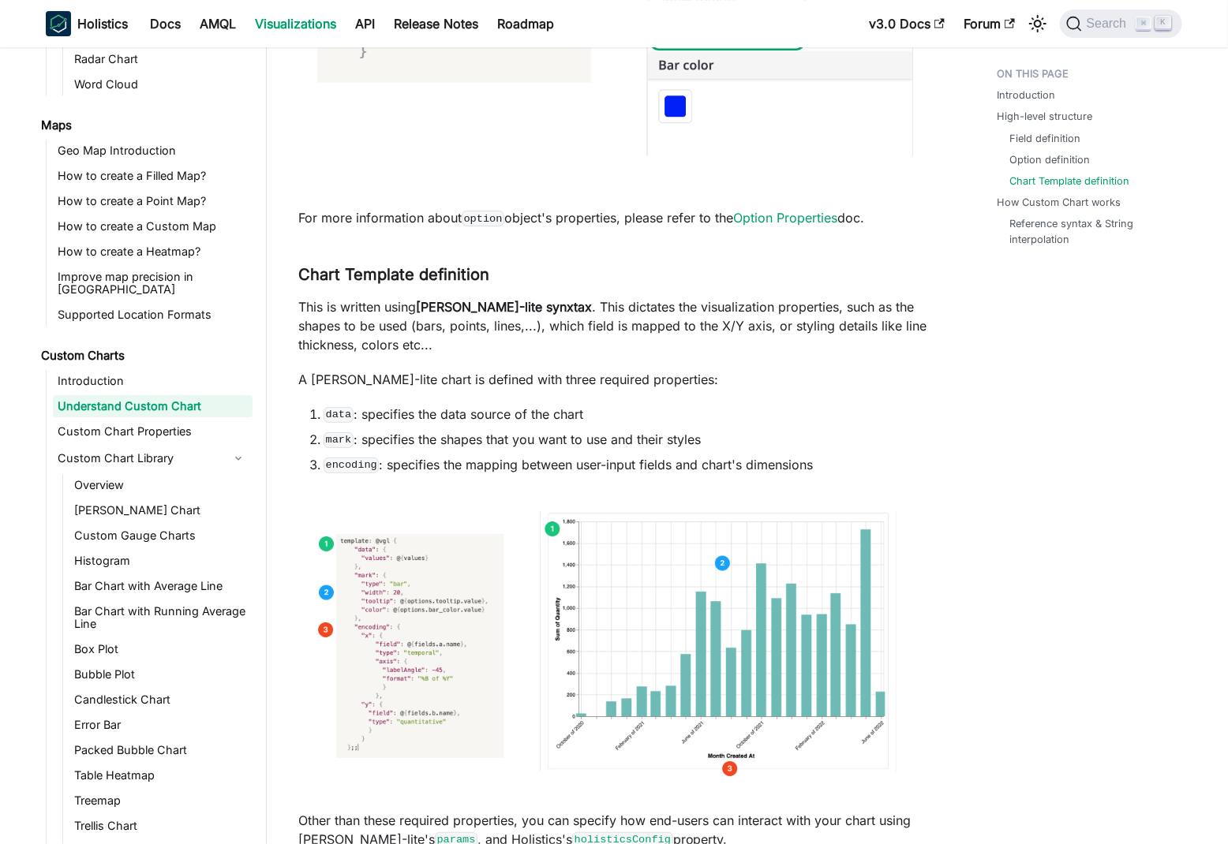
click at [1107, 448] on div "Introduction High-level structure Field definition Option definition Chart Temp…" at bounding box center [1081, 780] width 233 height 7657
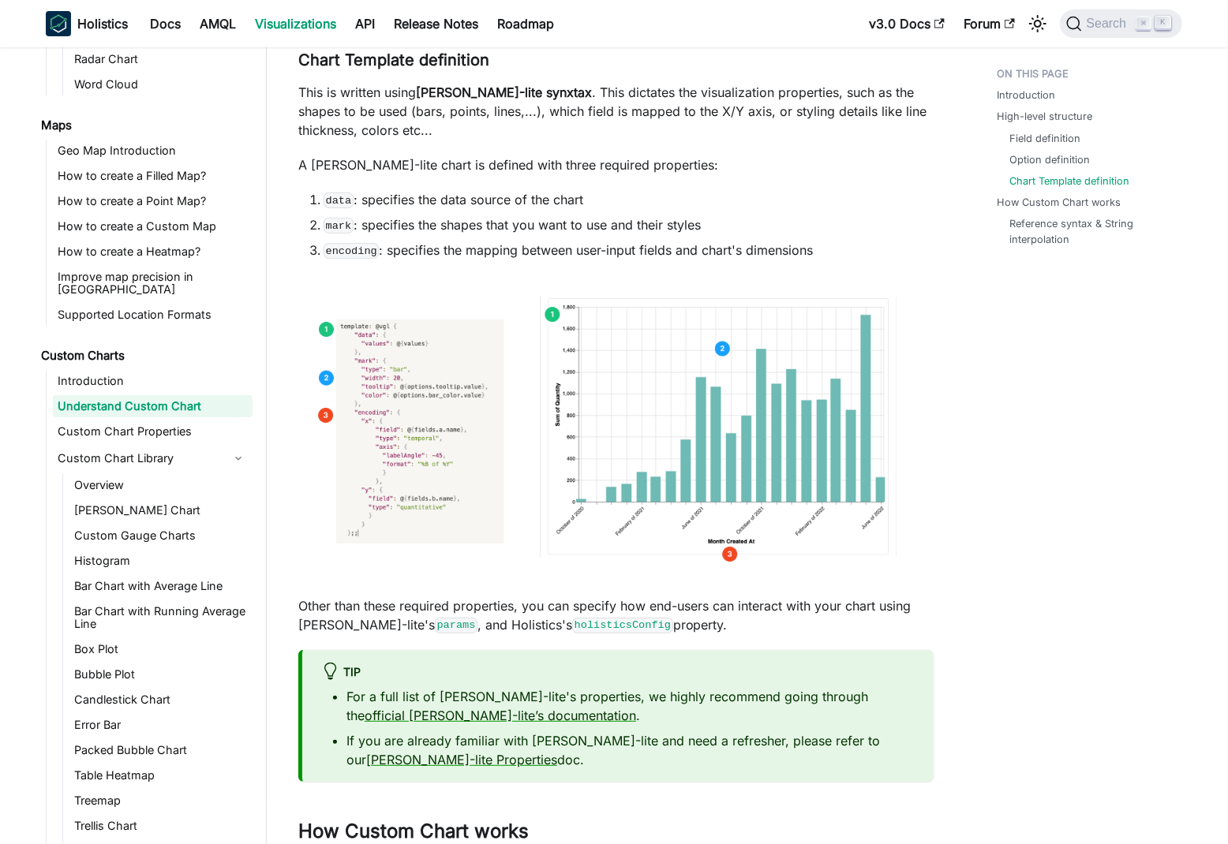
scroll to position [3376, 0]
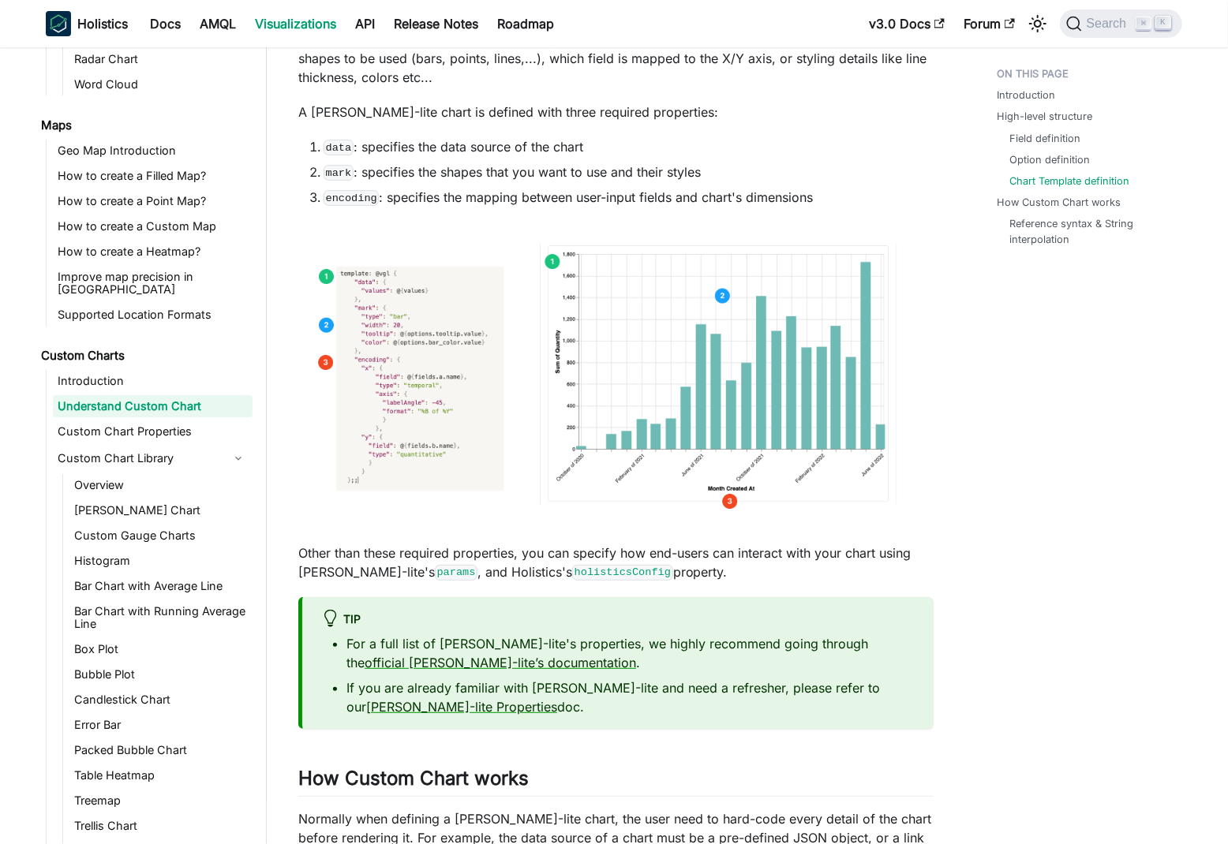
click at [312, 544] on p "Other than these required properties, you can specify how end-users can interac…" at bounding box center [615, 563] width 635 height 38
drag, startPoint x: 312, startPoint y: 500, endPoint x: 767, endPoint y: 485, distance: 455.6
click at [767, 485] on div "Understand Custom Chart Introduction ​ In this document, we will walk you throu…" at bounding box center [615, 459] width 635 height 7483
click at [837, 544] on p "Other than these required properties, you can specify how end-users can interac…" at bounding box center [615, 563] width 635 height 38
click at [893, 544] on p "Other than these required properties, you can specify how end-users can interac…" at bounding box center [615, 563] width 635 height 38
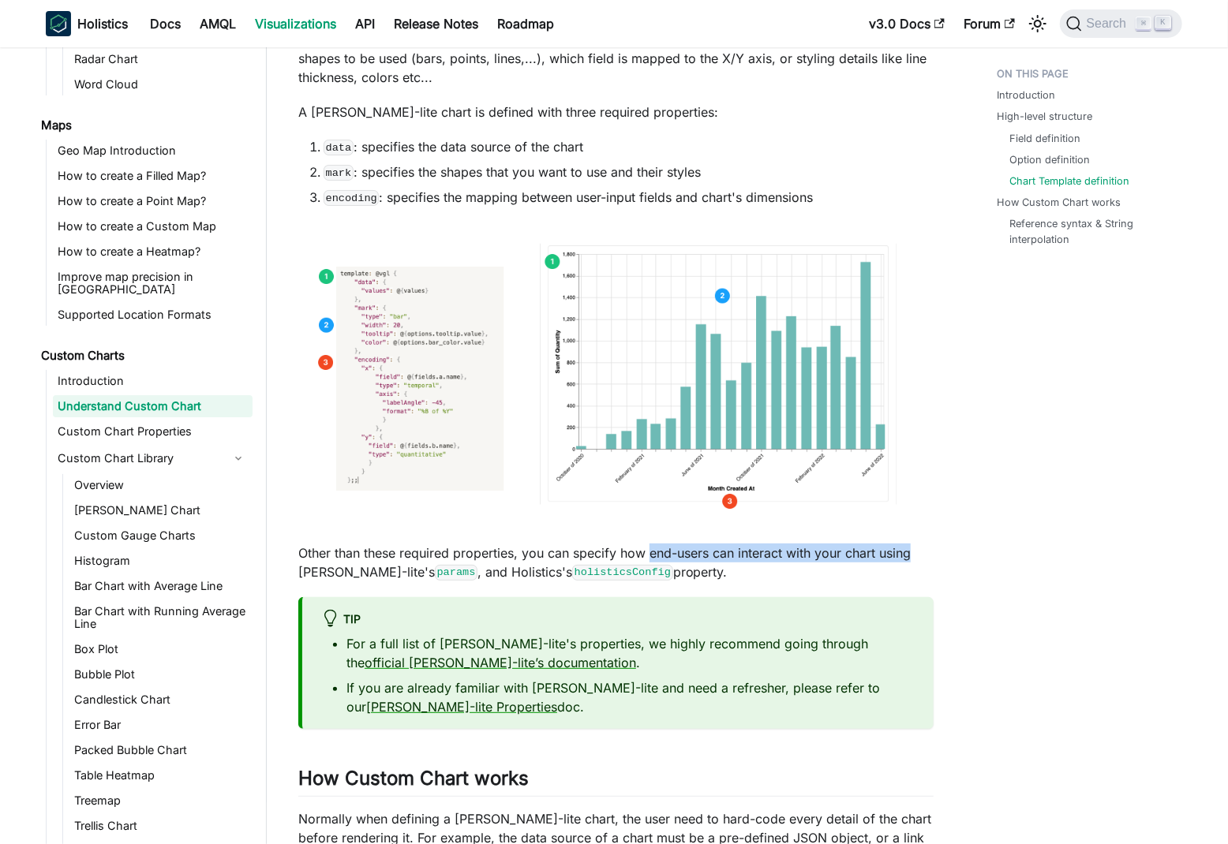
drag, startPoint x: 893, startPoint y: 498, endPoint x: 668, endPoint y: 496, distance: 224.9
click at [668, 544] on p "Other than these required properties, you can specify how end-users can interac…" at bounding box center [615, 563] width 635 height 38
click at [322, 544] on p "Other than these required properties, you can specify how end-users can interac…" at bounding box center [615, 563] width 635 height 38
click at [444, 544] on p "Other than these required properties, you can specify how end-users can interac…" at bounding box center [615, 563] width 635 height 38
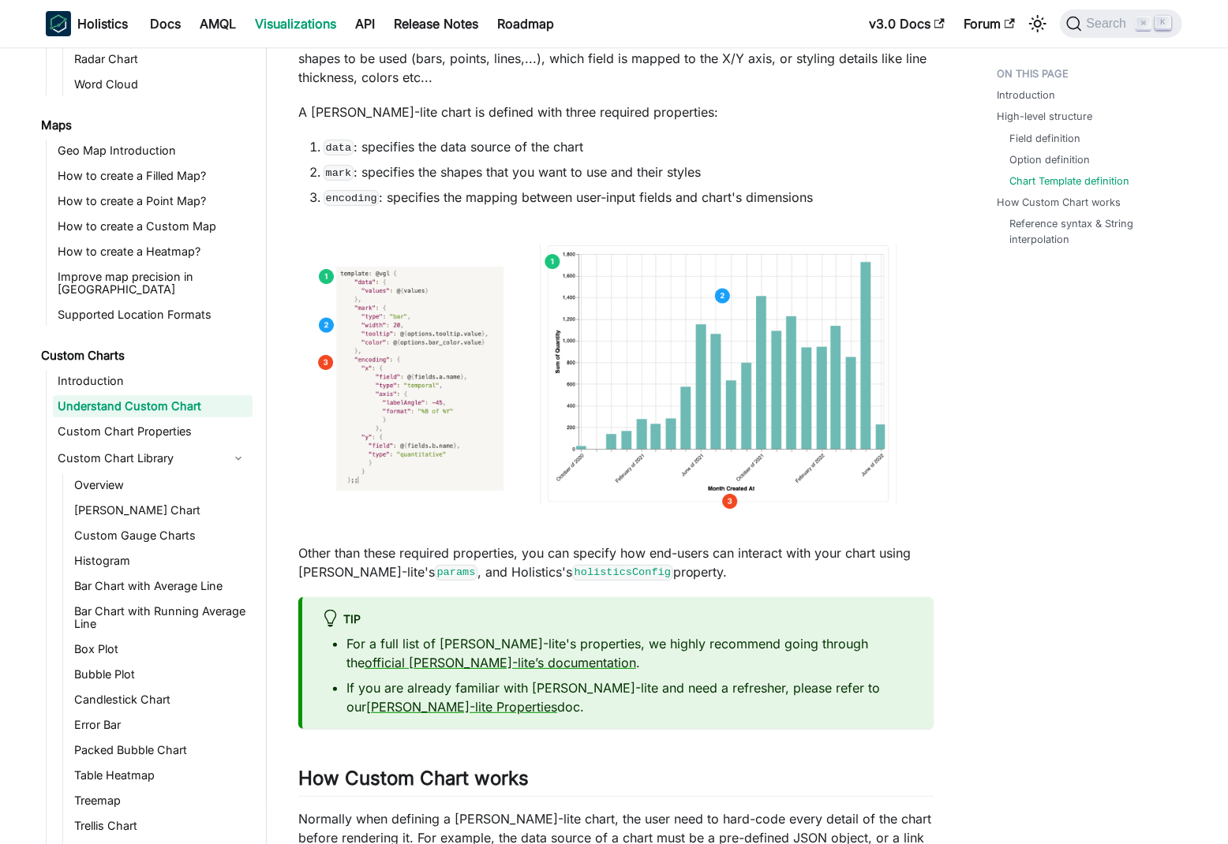
click at [444, 544] on p "Other than these required properties, you can specify how end-users can interac…" at bounding box center [615, 563] width 635 height 38
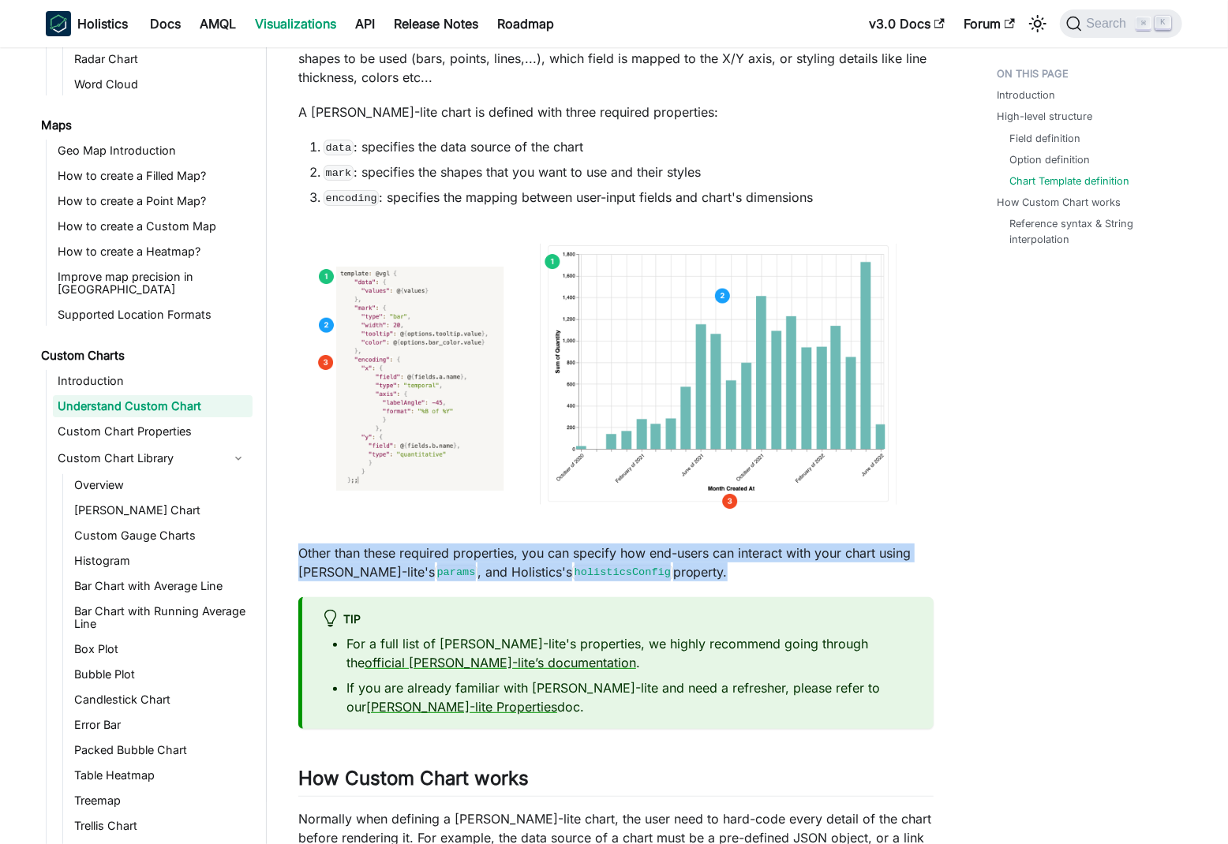
click at [1011, 501] on div "Introduction High-level structure Field definition Option definition Chart Temp…" at bounding box center [1081, 512] width 233 height 7657
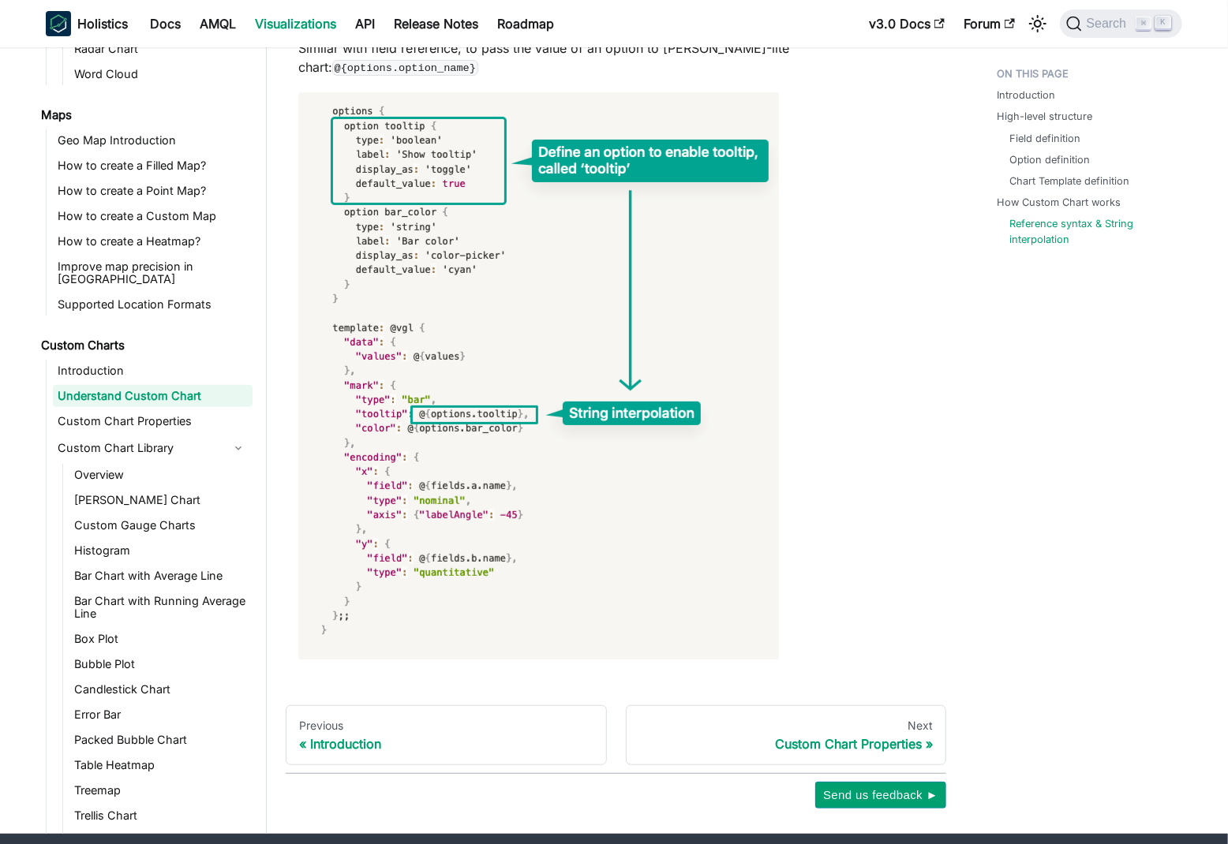
scroll to position [6912, 0]
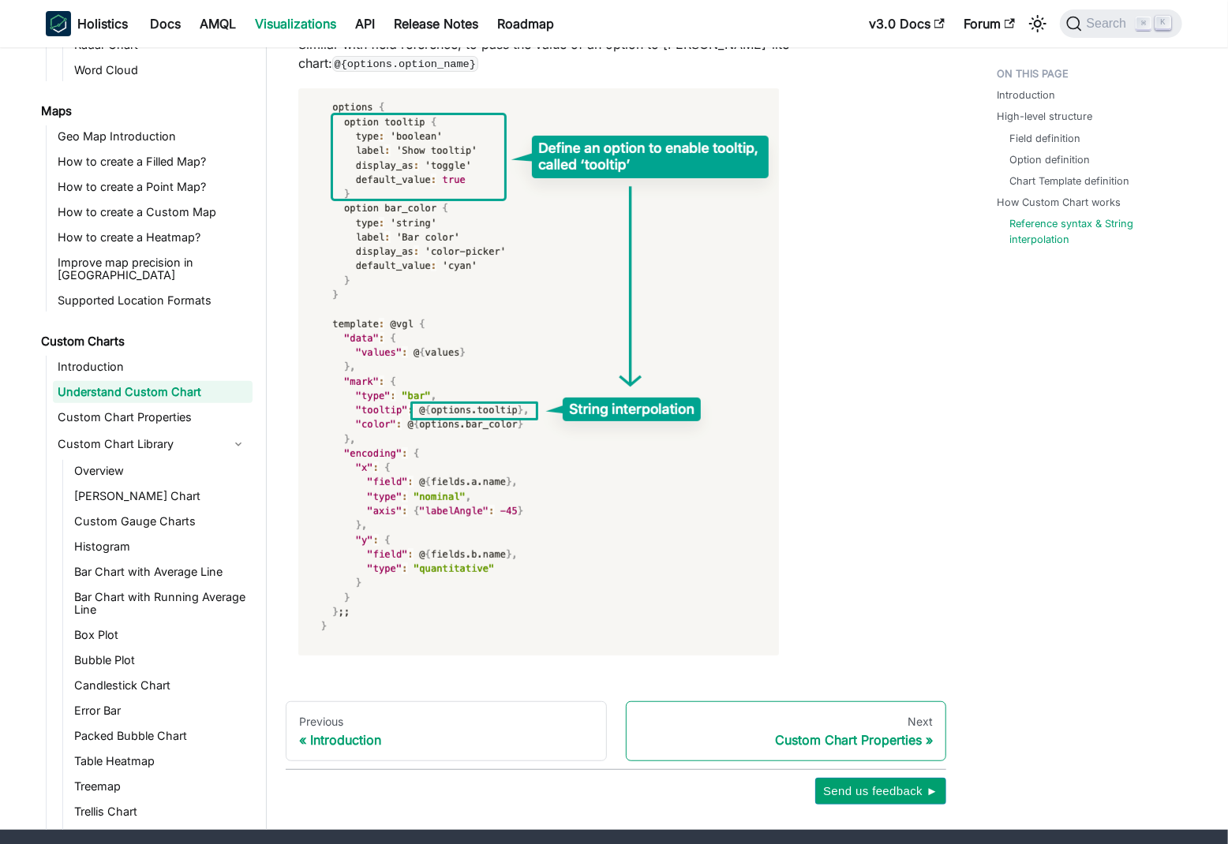
click at [904, 702] on link "Next Custom Chart Properties" at bounding box center [786, 732] width 321 height 60
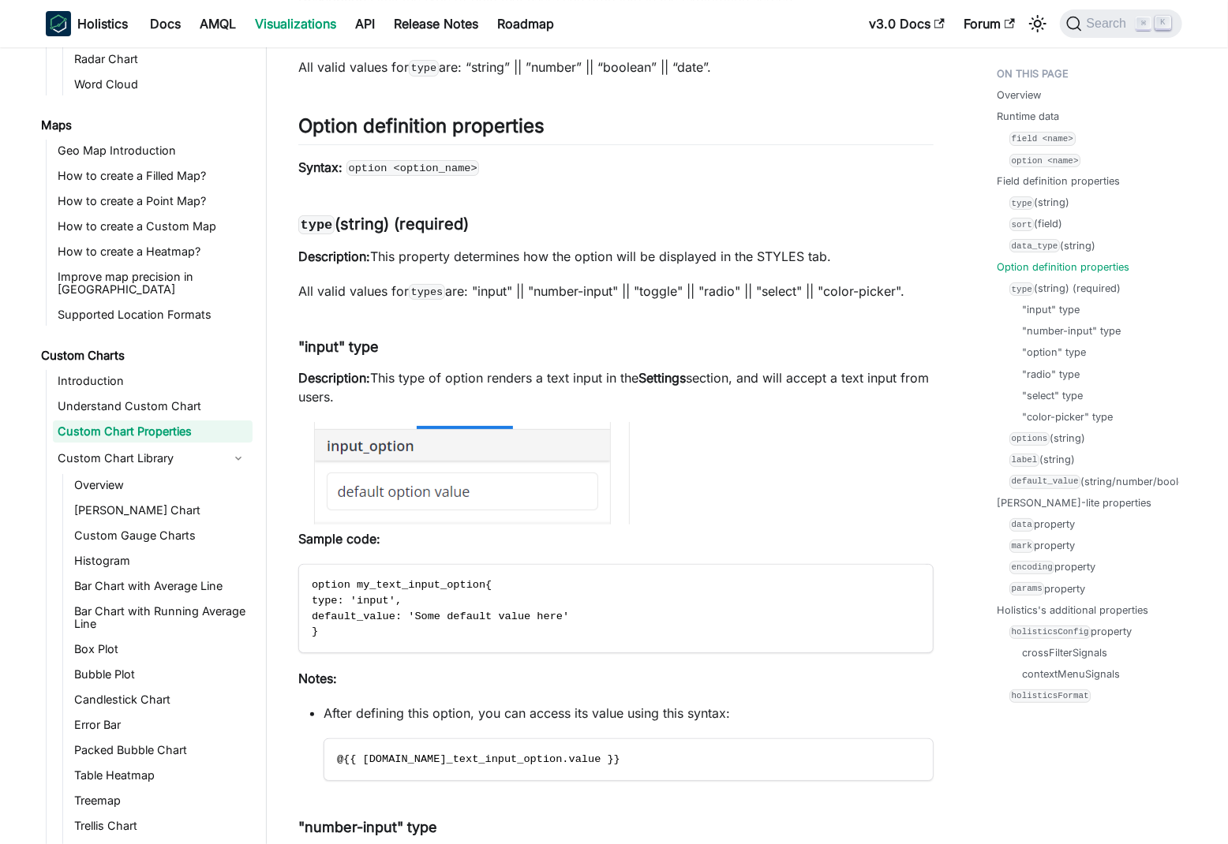
scroll to position [3288, 0]
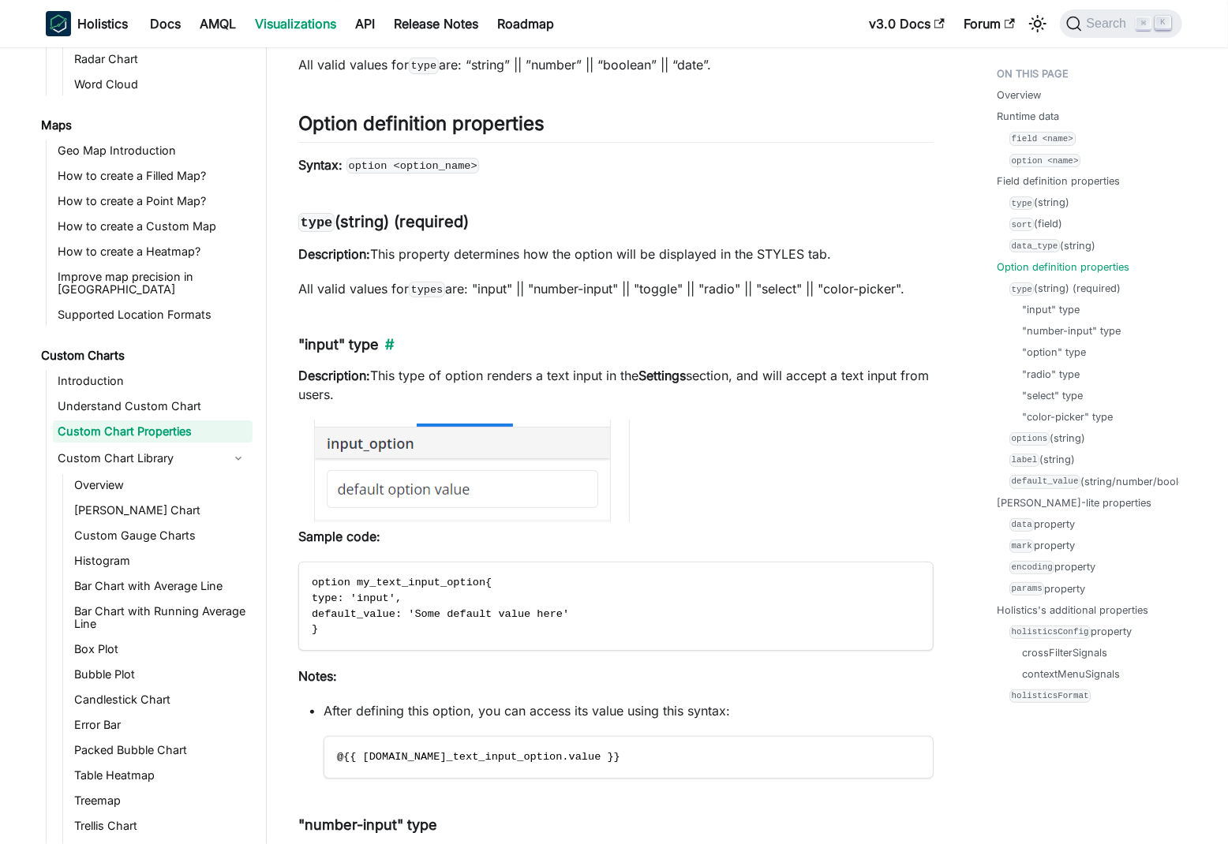
click at [645, 342] on h4 ""input" type ​" at bounding box center [615, 345] width 635 height 18
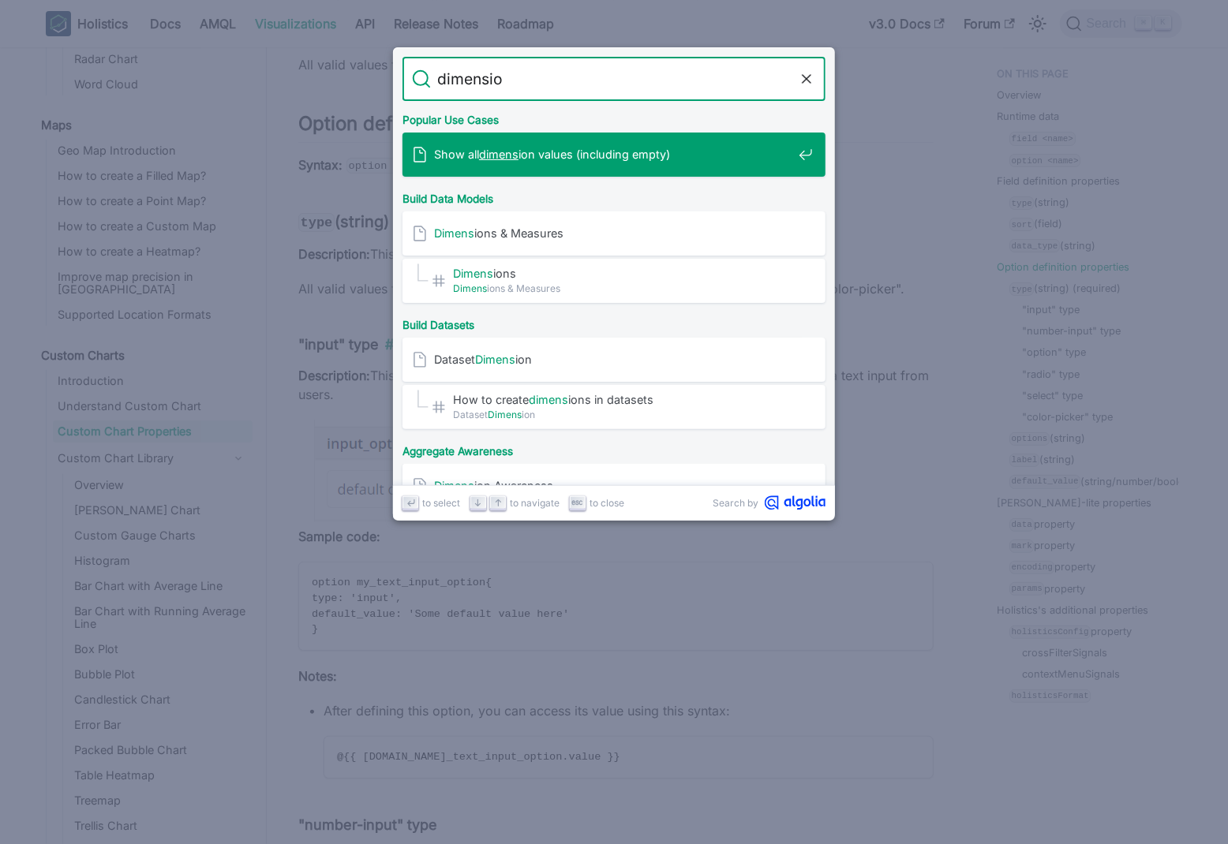
type input "dimension"
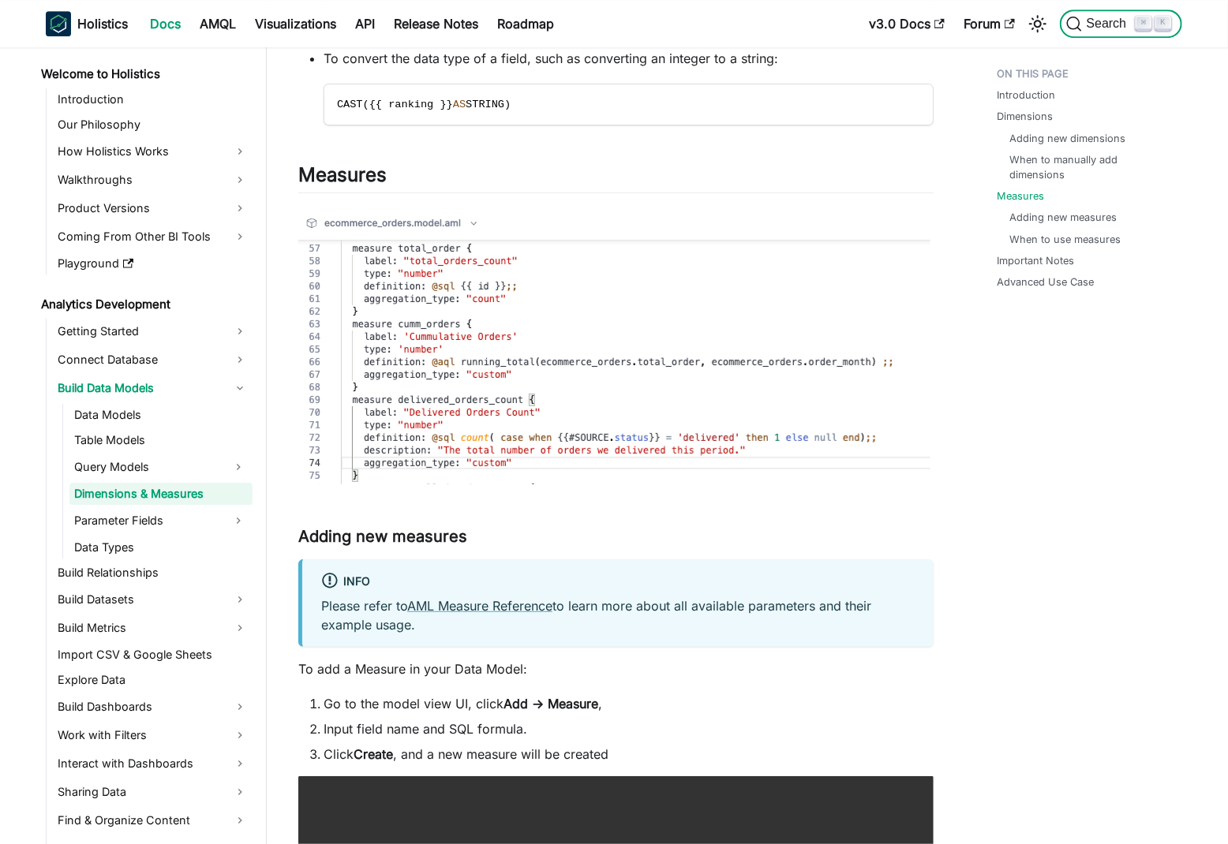
scroll to position [2631, 0]
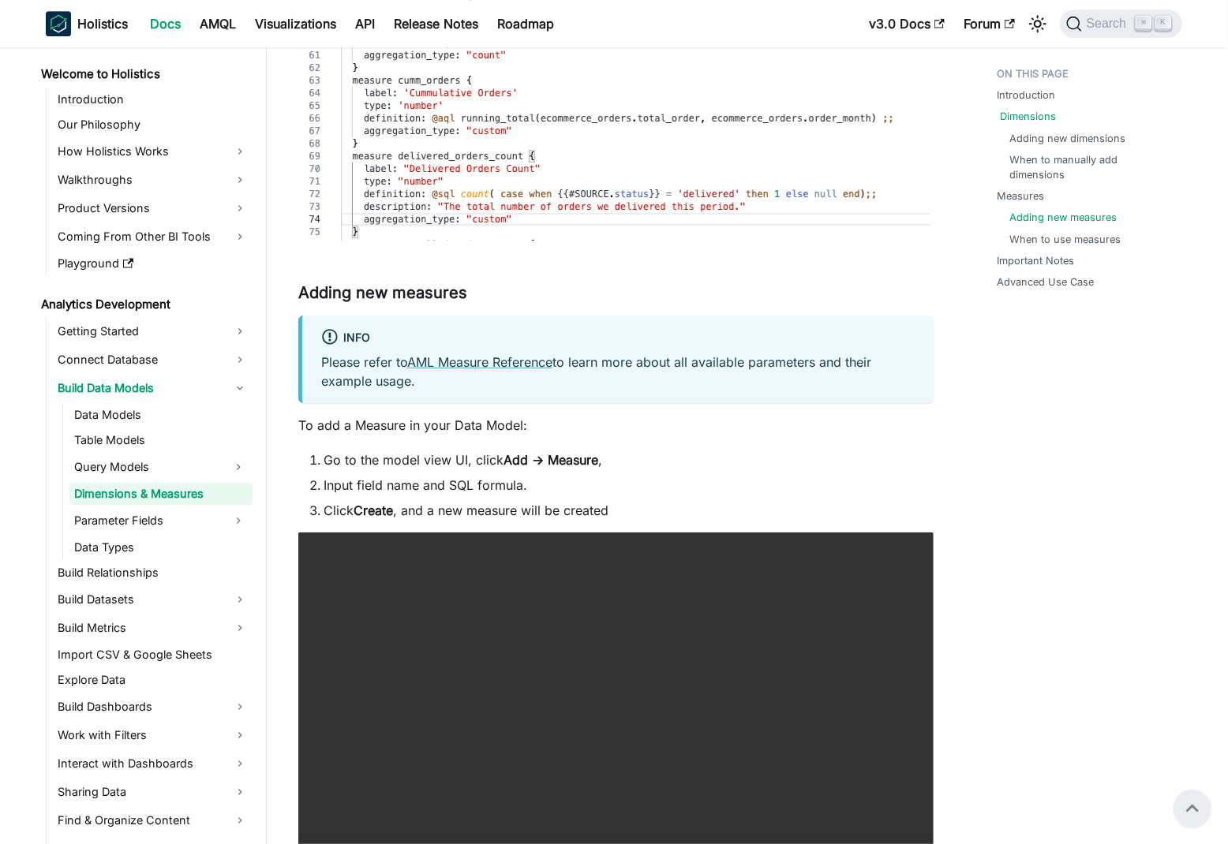
click at [1032, 110] on link "Dimensions" at bounding box center [1028, 116] width 56 height 15
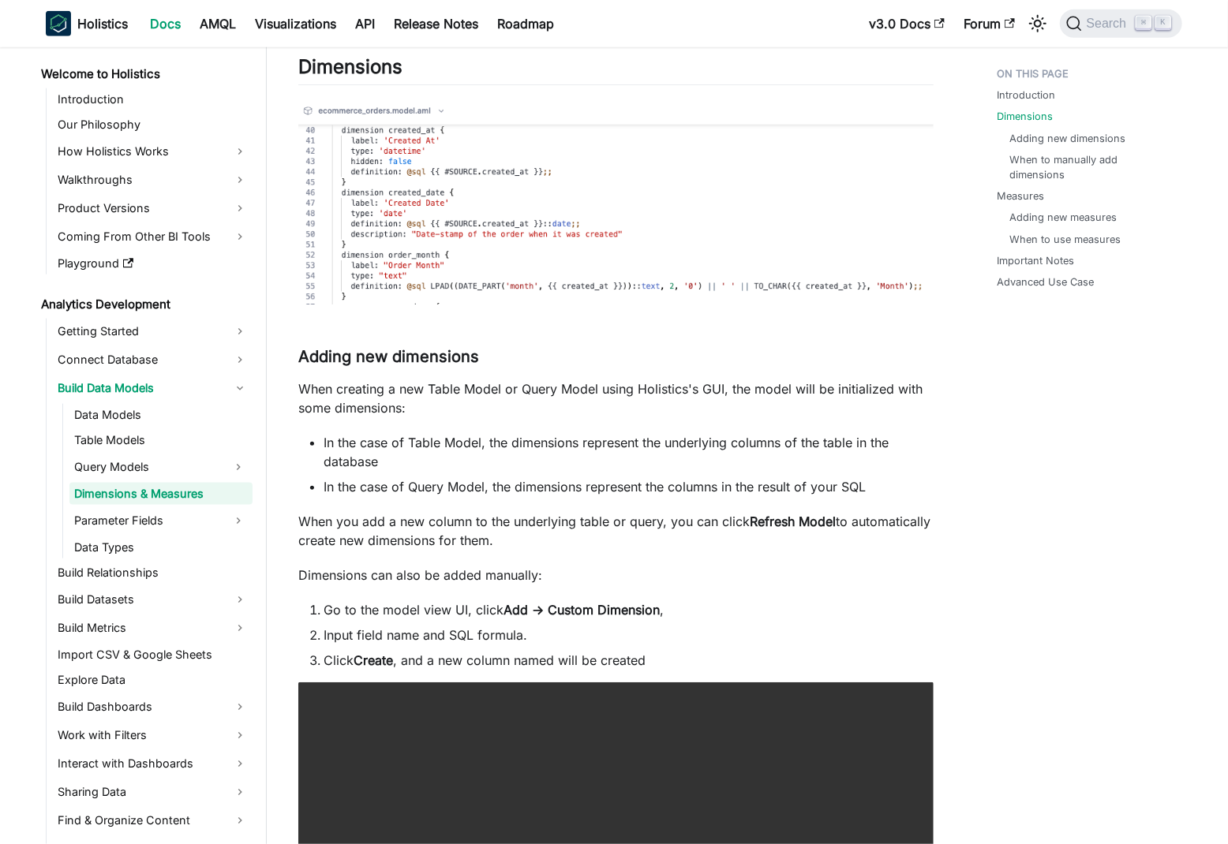
click at [442, 414] on p "When creating a new Table Model or Query Model using Holistics's GUI, the model…" at bounding box center [615, 399] width 635 height 38
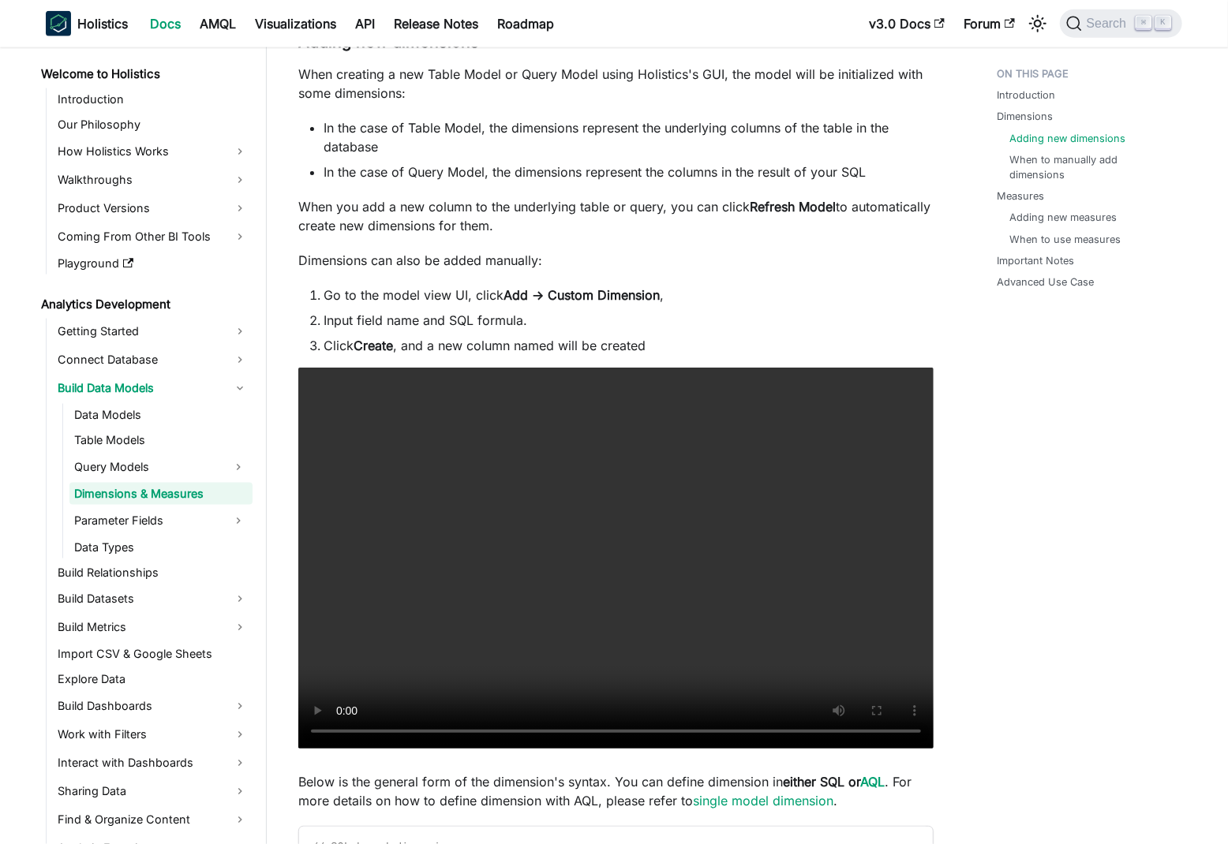
scroll to position [1142, 0]
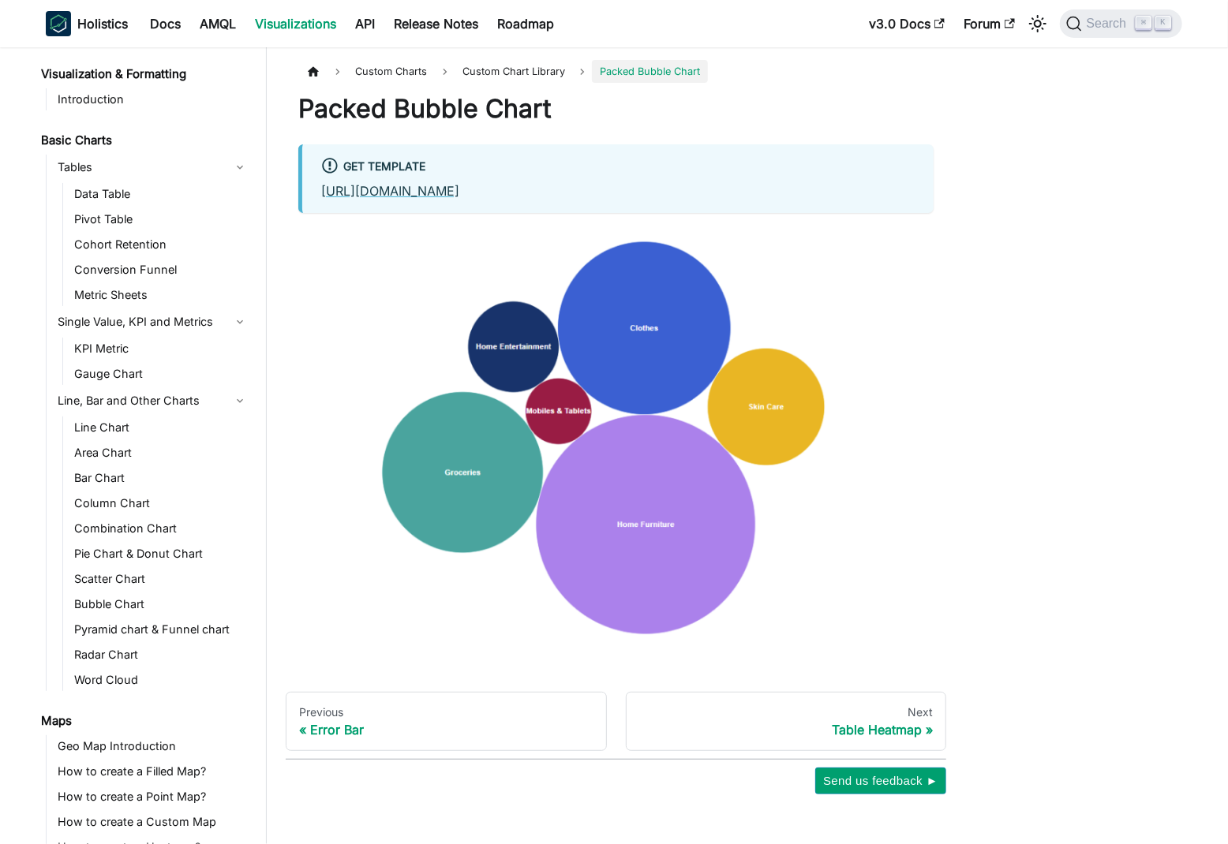
scroll to position [760, 0]
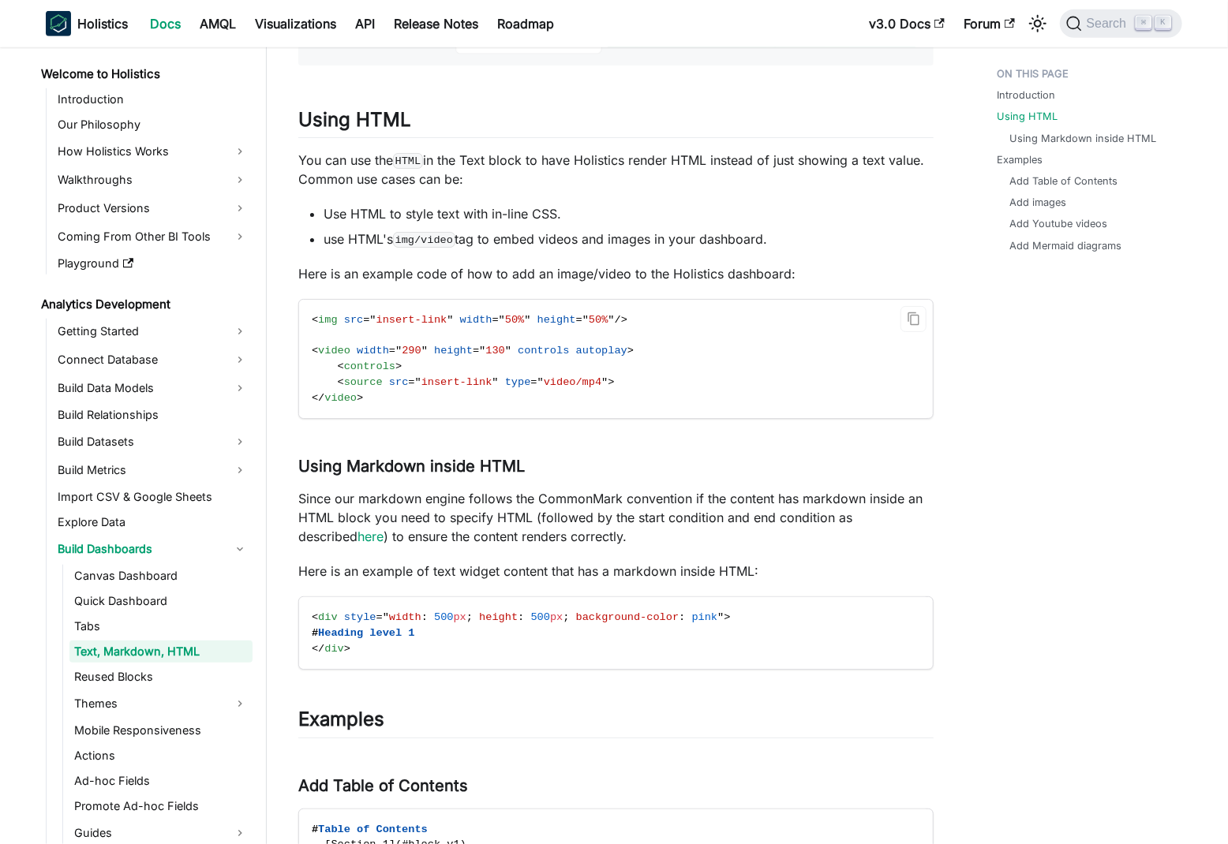
click at [325, 350] on span "video" at bounding box center [334, 351] width 32 height 12
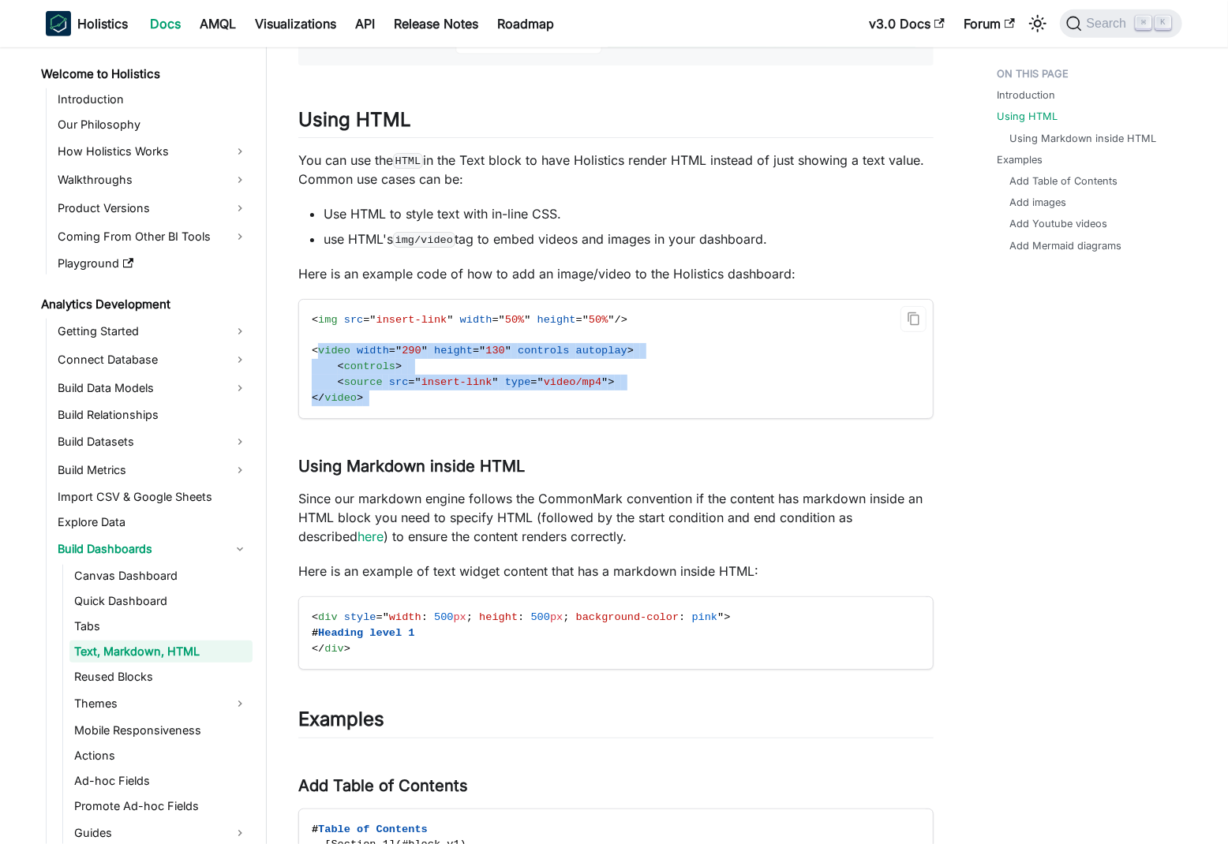
drag, startPoint x: 325, startPoint y: 350, endPoint x: 431, endPoint y: 391, distance: 113.4
click at [433, 391] on code "< img src = " insert-link " width = " 50% " height = " 50% " /> < video width =…" at bounding box center [614, 359] width 631 height 118
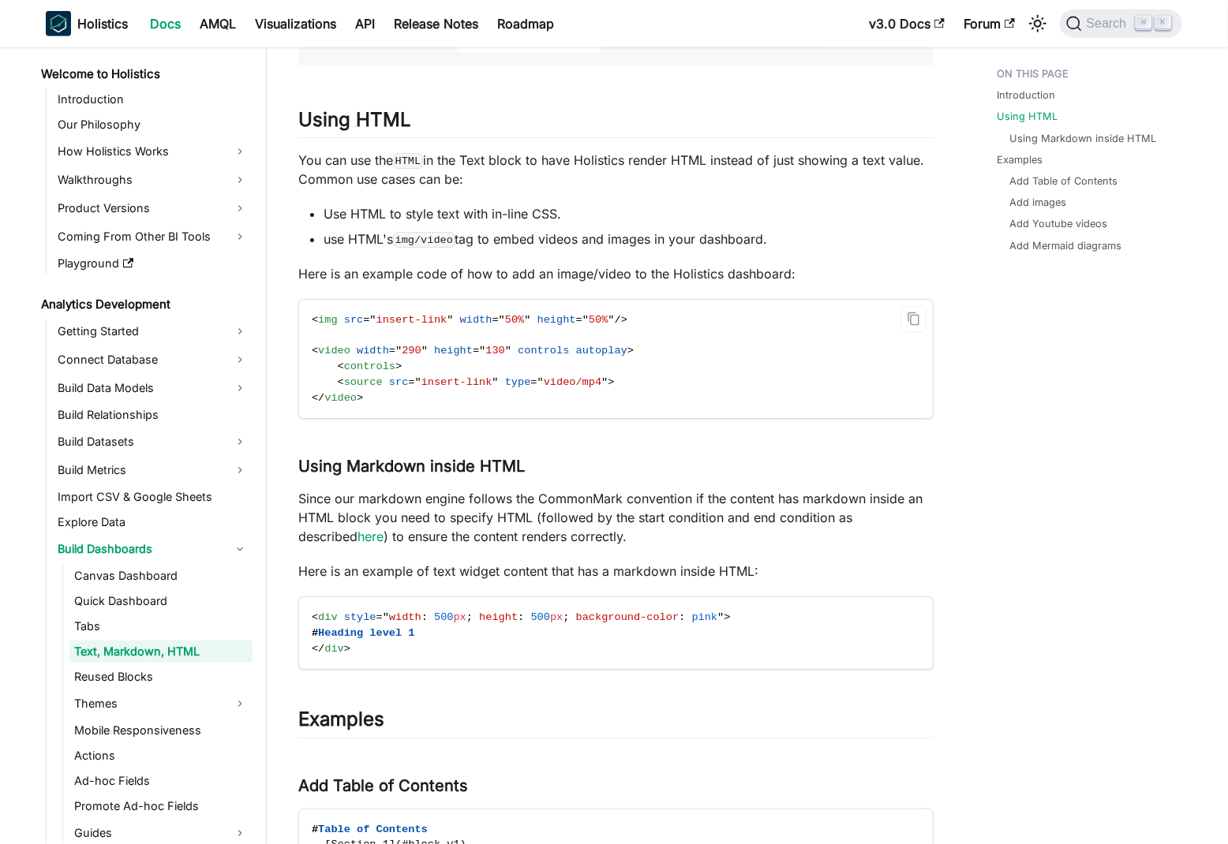
click at [570, 390] on code "< img src = " insert-link " width = " 50% " height = " 50% " /> < video width =…" at bounding box center [614, 359] width 631 height 118
